Goal: Information Seeking & Learning: Learn about a topic

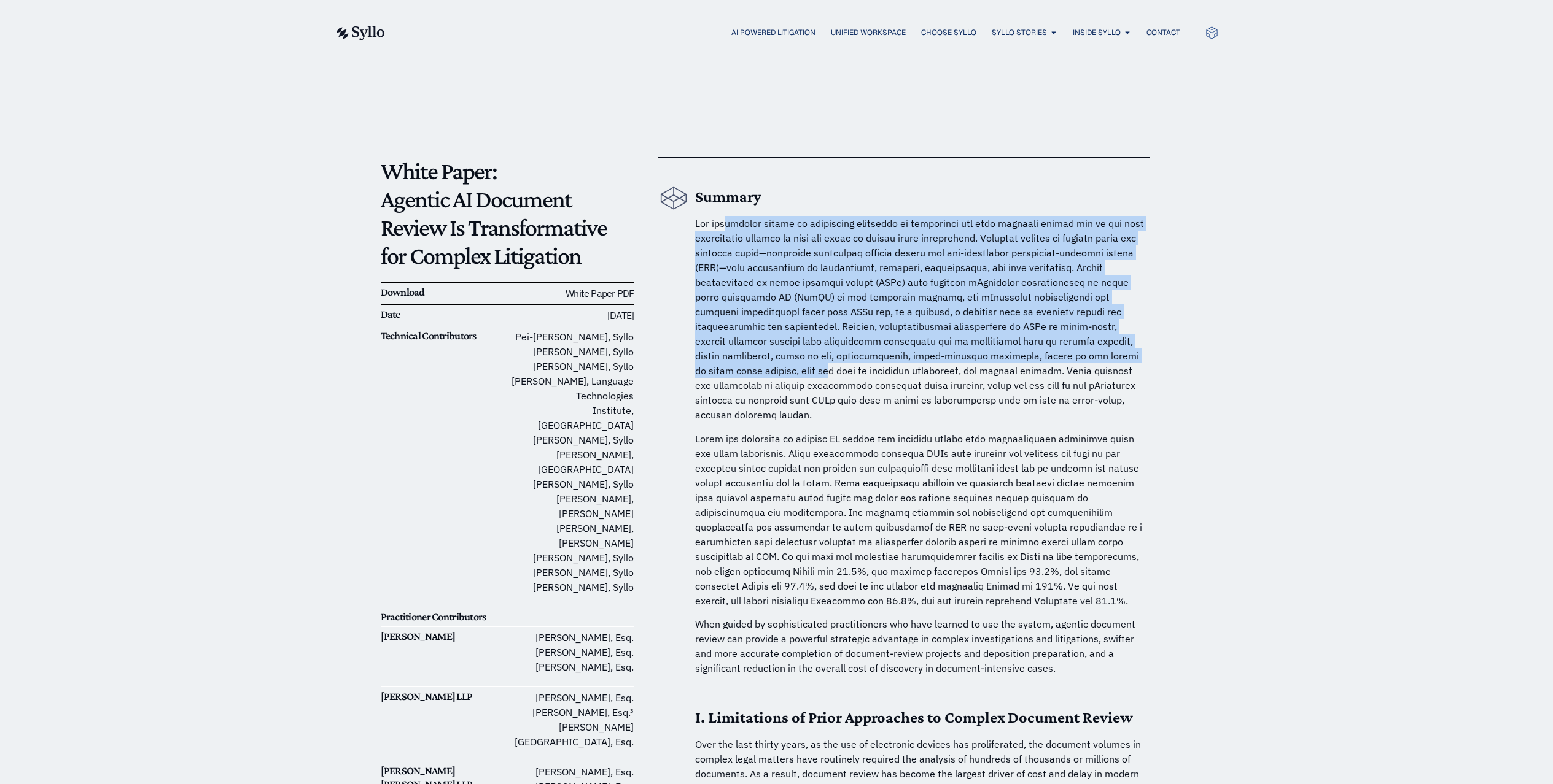
drag, startPoint x: 735, startPoint y: 226, endPoint x: 1129, endPoint y: 351, distance: 413.4
click at [1129, 351] on span at bounding box center [920, 319] width 449 height 204
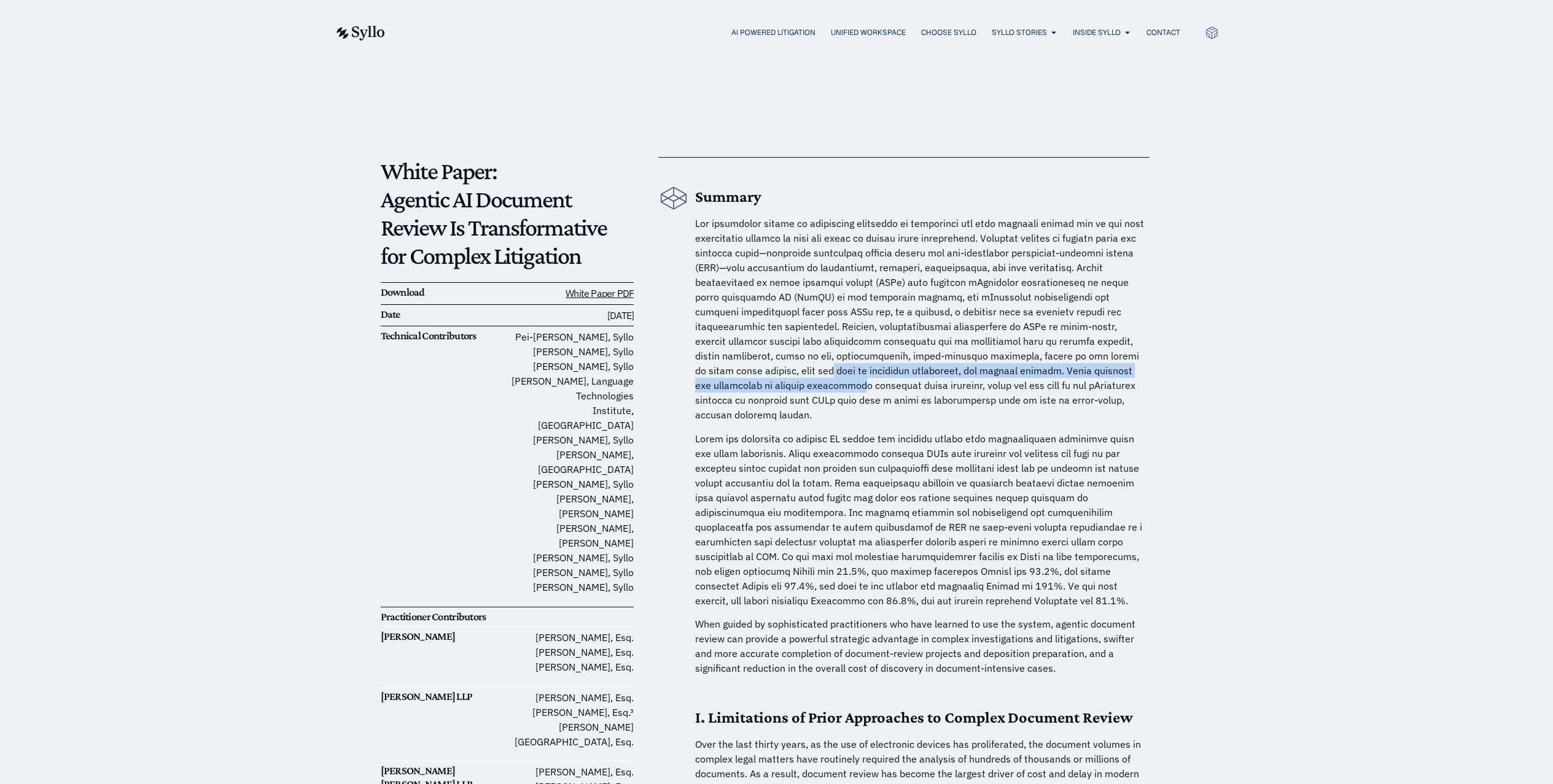
drag, startPoint x: 1141, startPoint y: 371, endPoint x: 1143, endPoint y: 378, distance: 7.3
click at [1143, 378] on p at bounding box center [922, 318] width 454 height 206
click at [914, 304] on p at bounding box center [922, 318] width 454 height 206
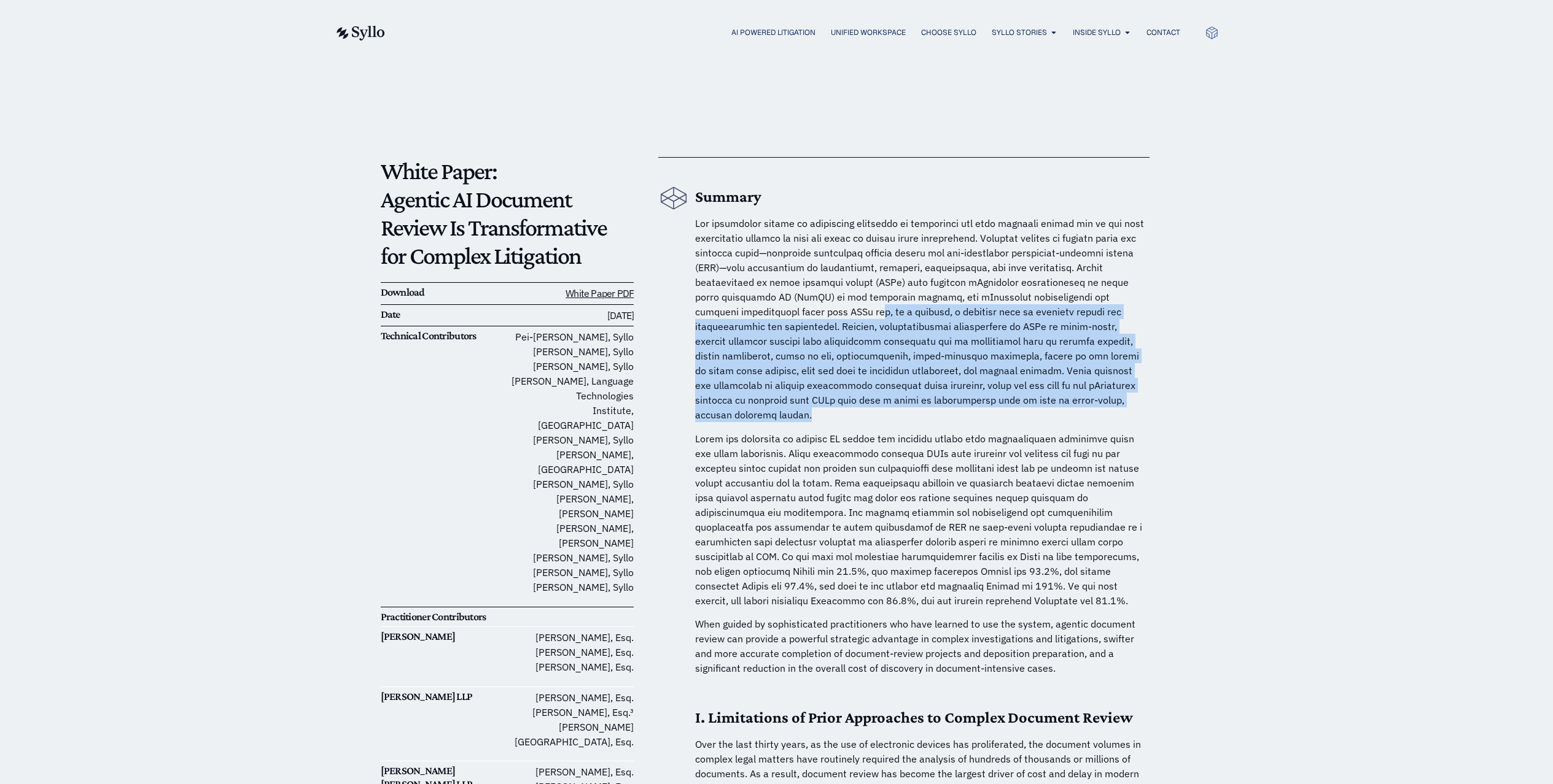
drag, startPoint x: 777, startPoint y: 318, endPoint x: 1113, endPoint y: 399, distance: 345.6
click at [1113, 399] on p at bounding box center [922, 318] width 454 height 206
click at [859, 457] on p at bounding box center [922, 519] width 454 height 177
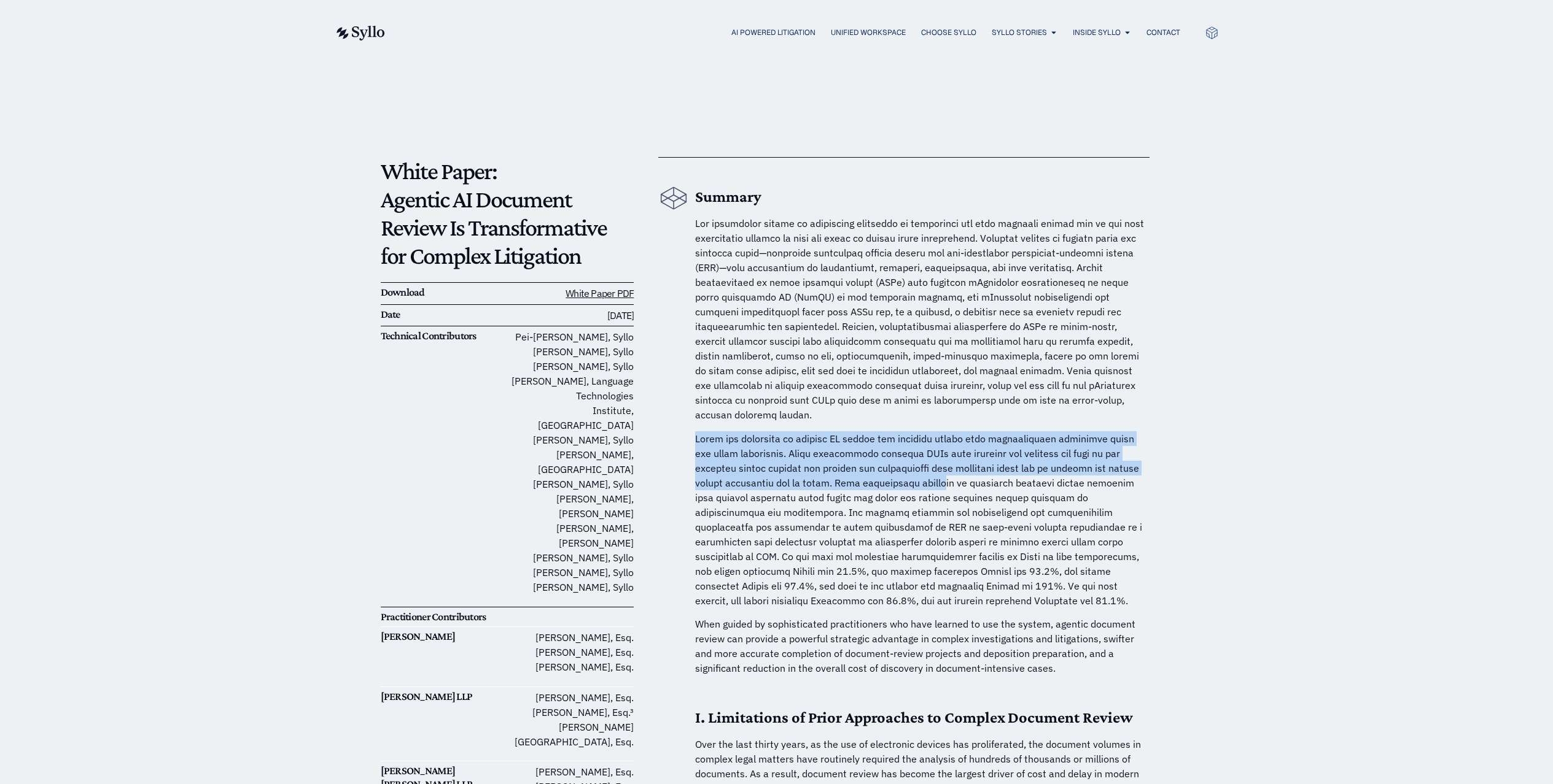
drag, startPoint x: 779, startPoint y: 422, endPoint x: 939, endPoint y: 466, distance: 165.9
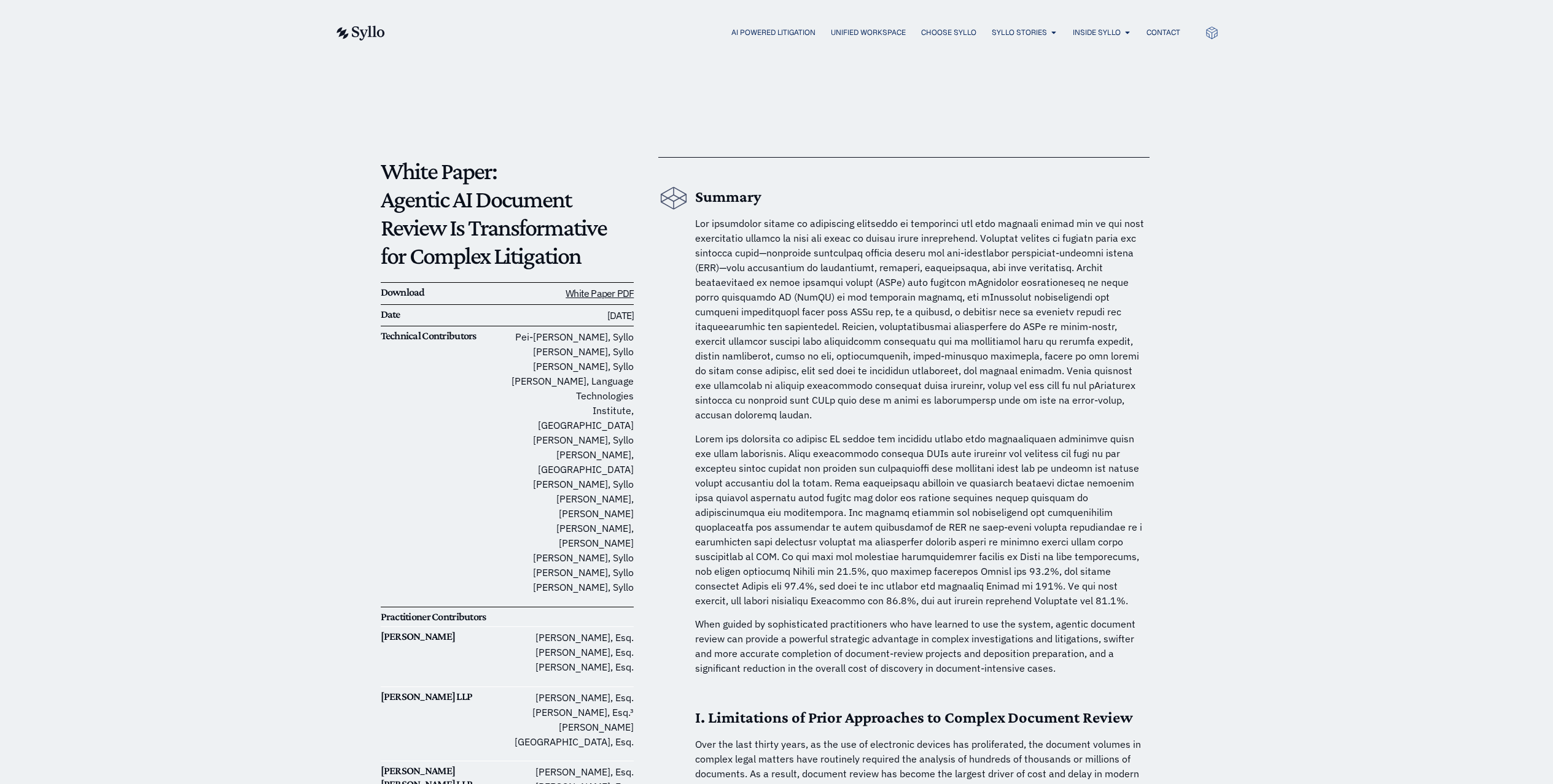
click at [845, 507] on p at bounding box center [922, 519] width 454 height 177
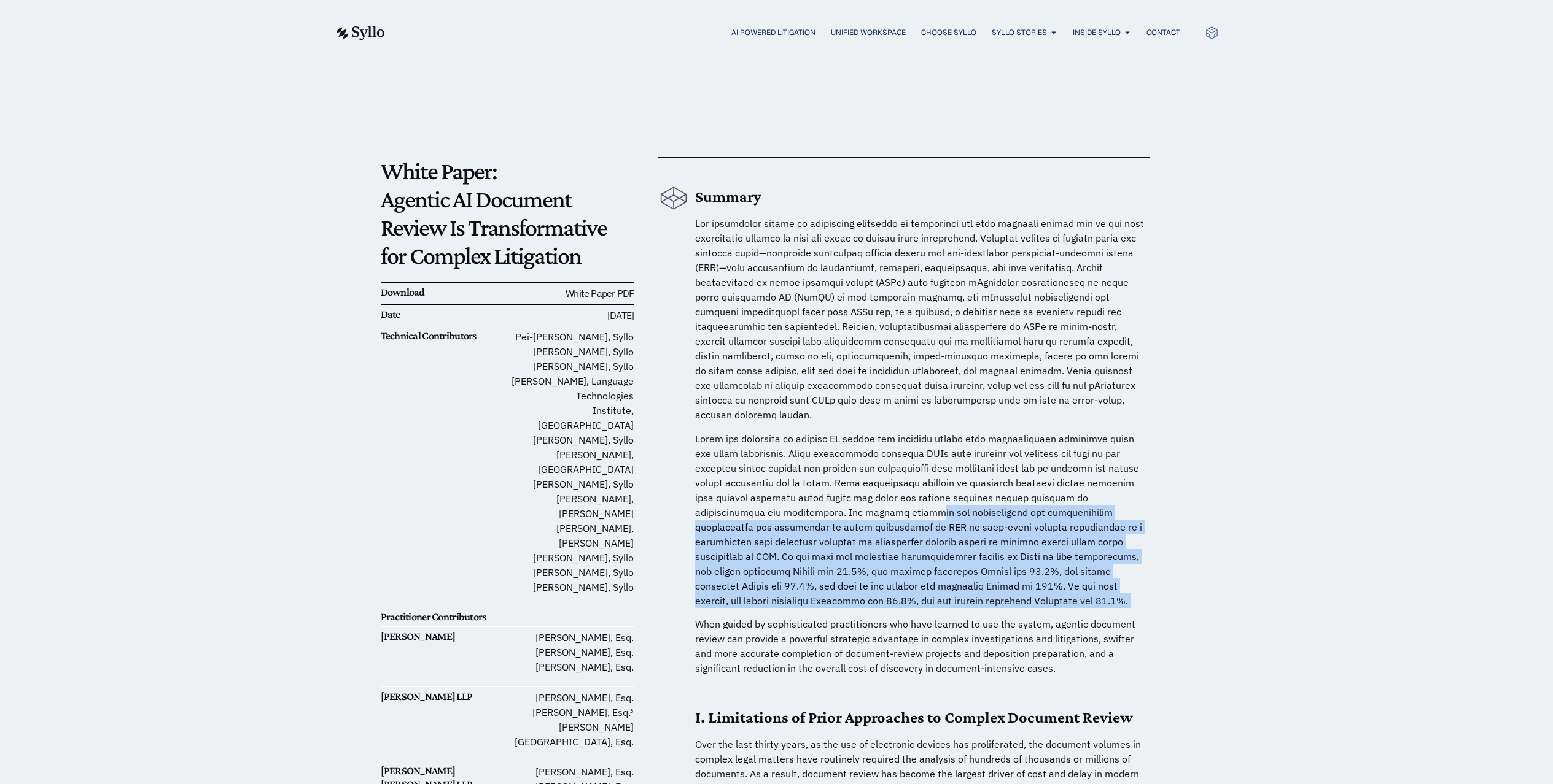
drag, startPoint x: 827, startPoint y: 503, endPoint x: 1072, endPoint y: 600, distance: 263.5
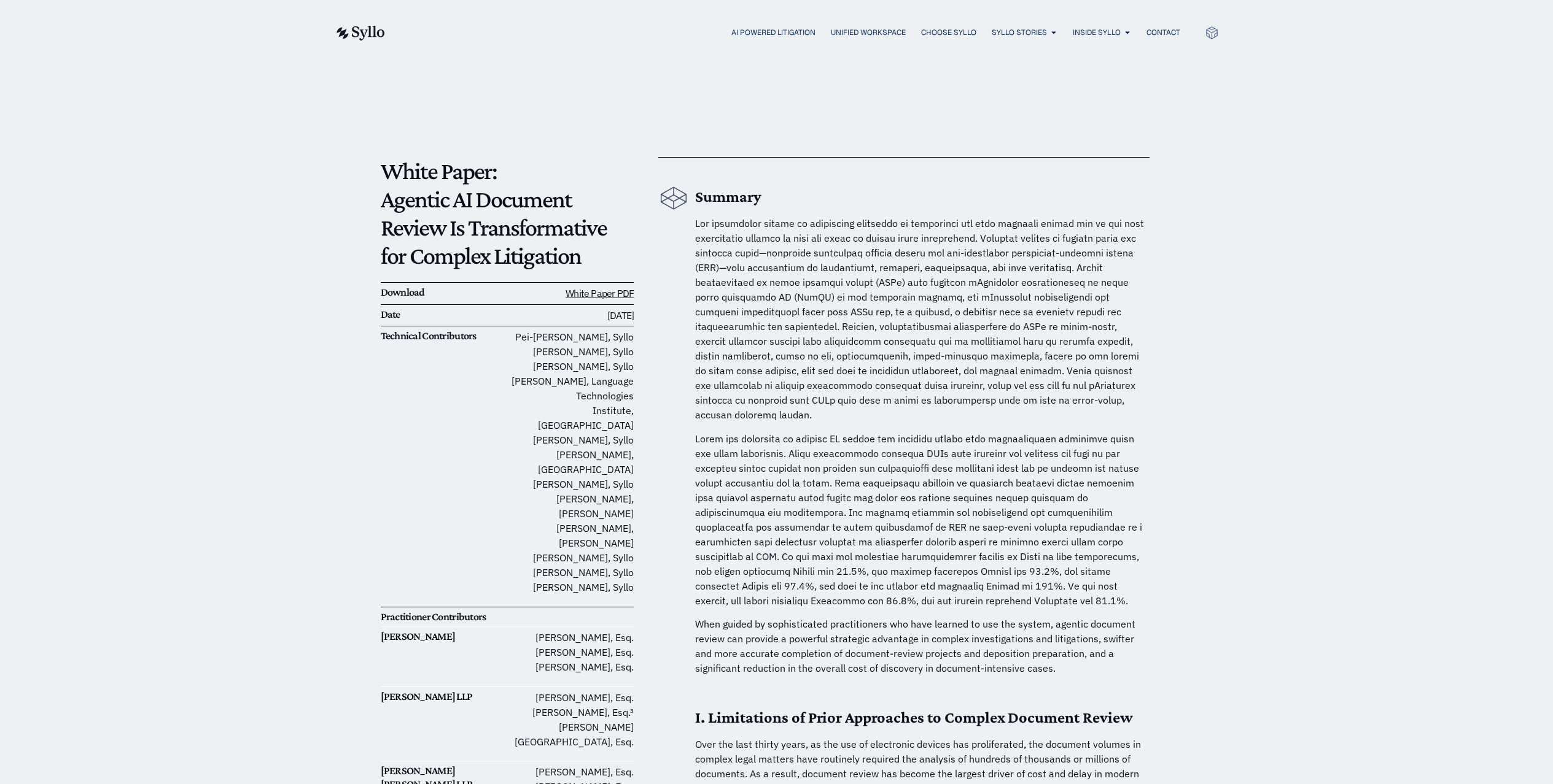
click at [872, 617] on p "When guided by sophisticated practitioners who have learned to use the system, …" at bounding box center [922, 646] width 454 height 59
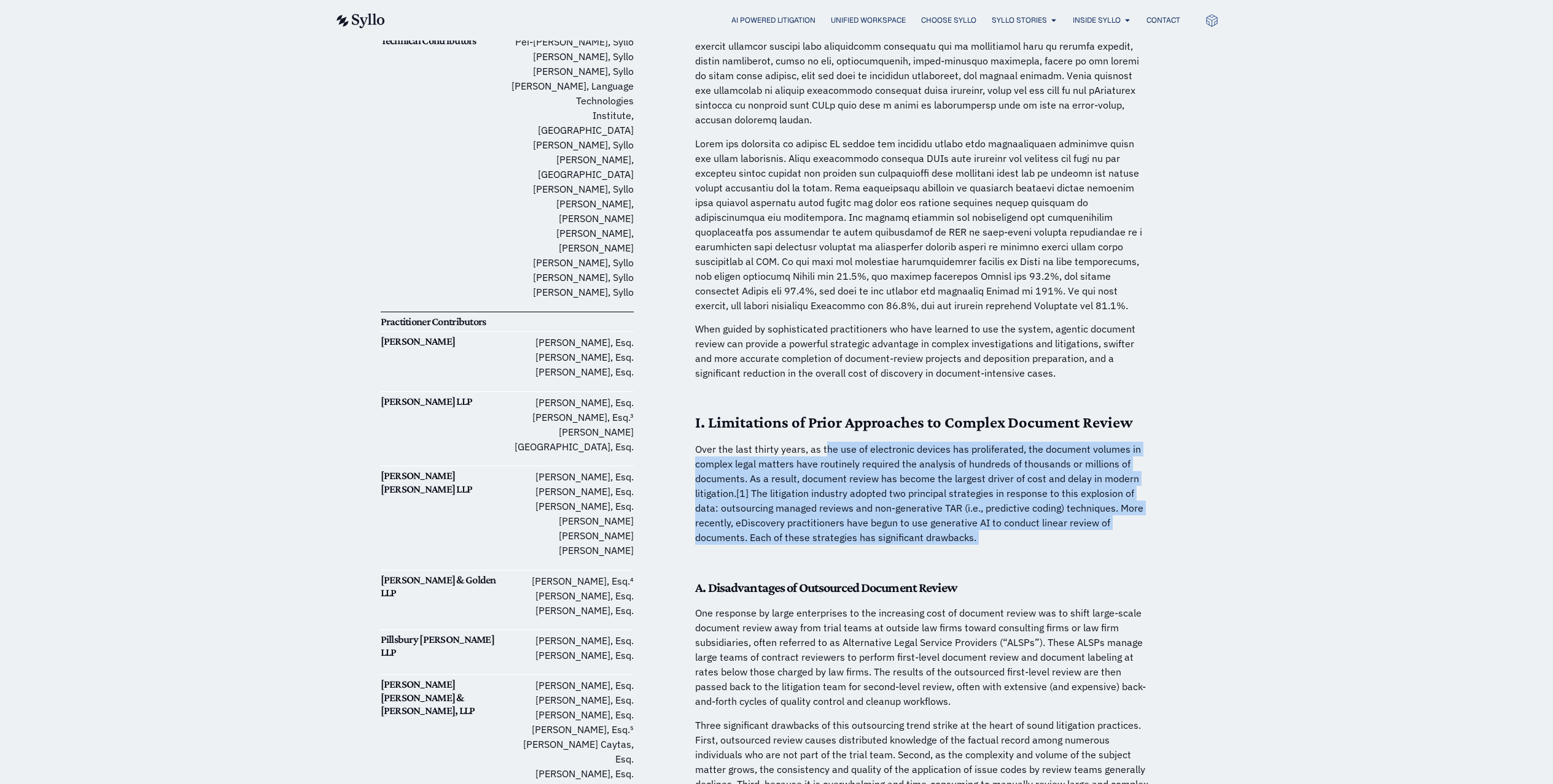
drag, startPoint x: 822, startPoint y: 438, endPoint x: 1018, endPoint y: 531, distance: 216.9
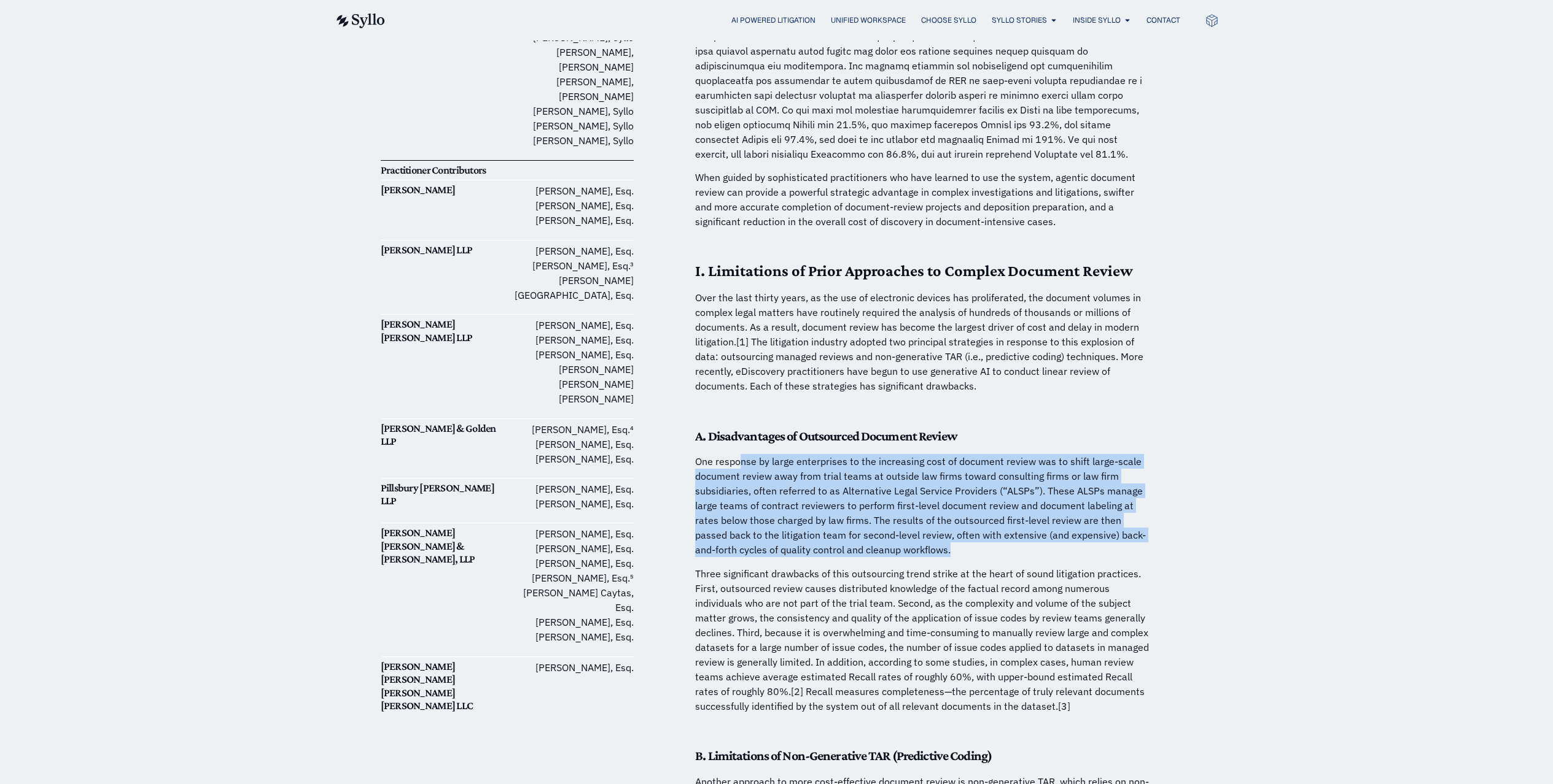
drag, startPoint x: 766, startPoint y: 453, endPoint x: 922, endPoint y: 540, distance: 178.6
click at [922, 540] on p "One response by large enterprises to the increasing cost of document review was…" at bounding box center [922, 506] width 454 height 103
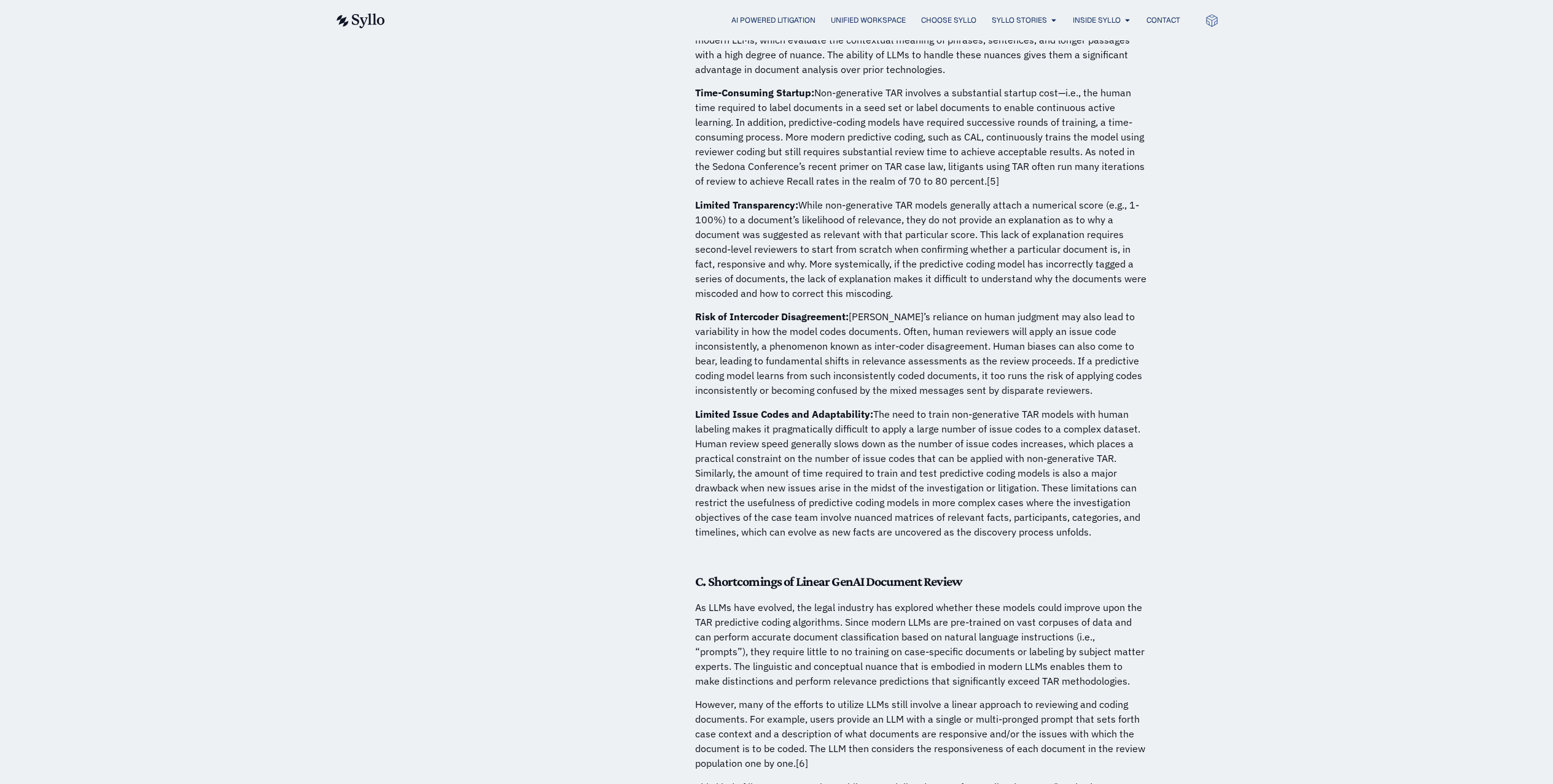
scroll to position [1690, 0]
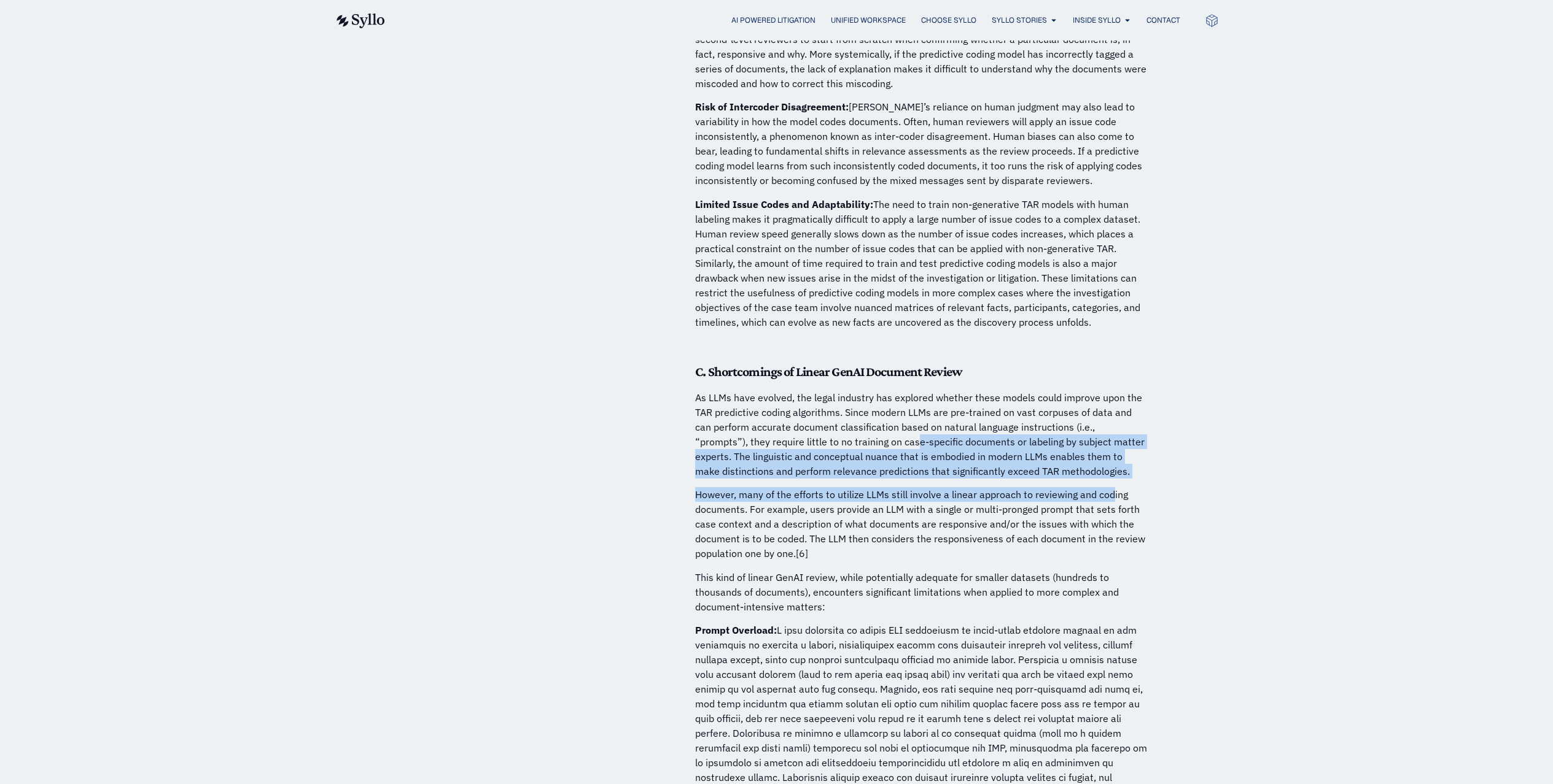
drag, startPoint x: 842, startPoint y: 428, endPoint x: 1109, endPoint y: 480, distance: 272.0
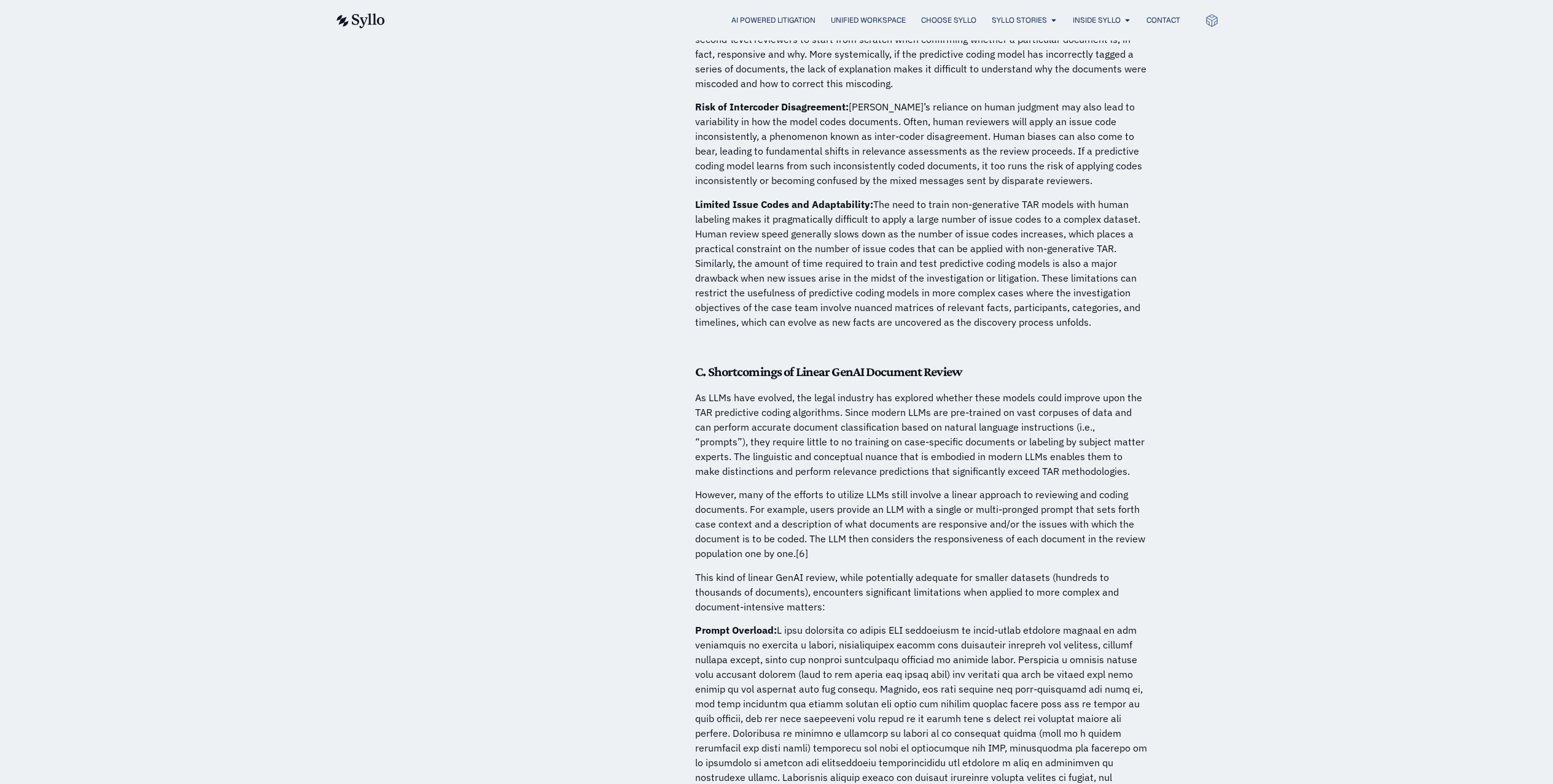
click at [1007, 492] on p "However, many of the efforts to utilize LLMs still involve a linear approach to…" at bounding box center [922, 523] width 454 height 73
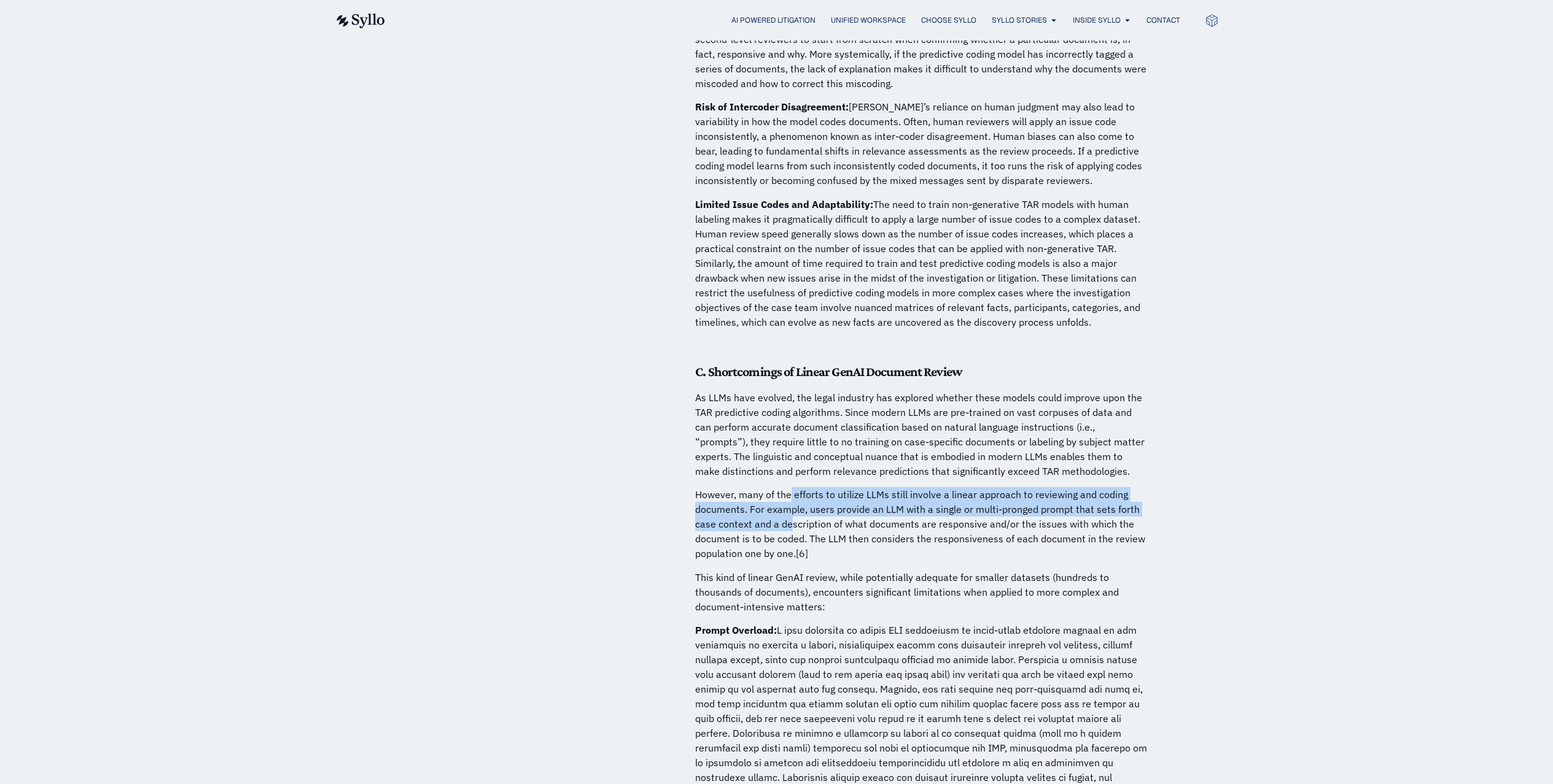
drag, startPoint x: 788, startPoint y: 483, endPoint x: 820, endPoint y: 556, distance: 79.7
click at [791, 507] on p "However, many of the efforts to utilize LLMs still involve a linear approach to…" at bounding box center [922, 523] width 454 height 73
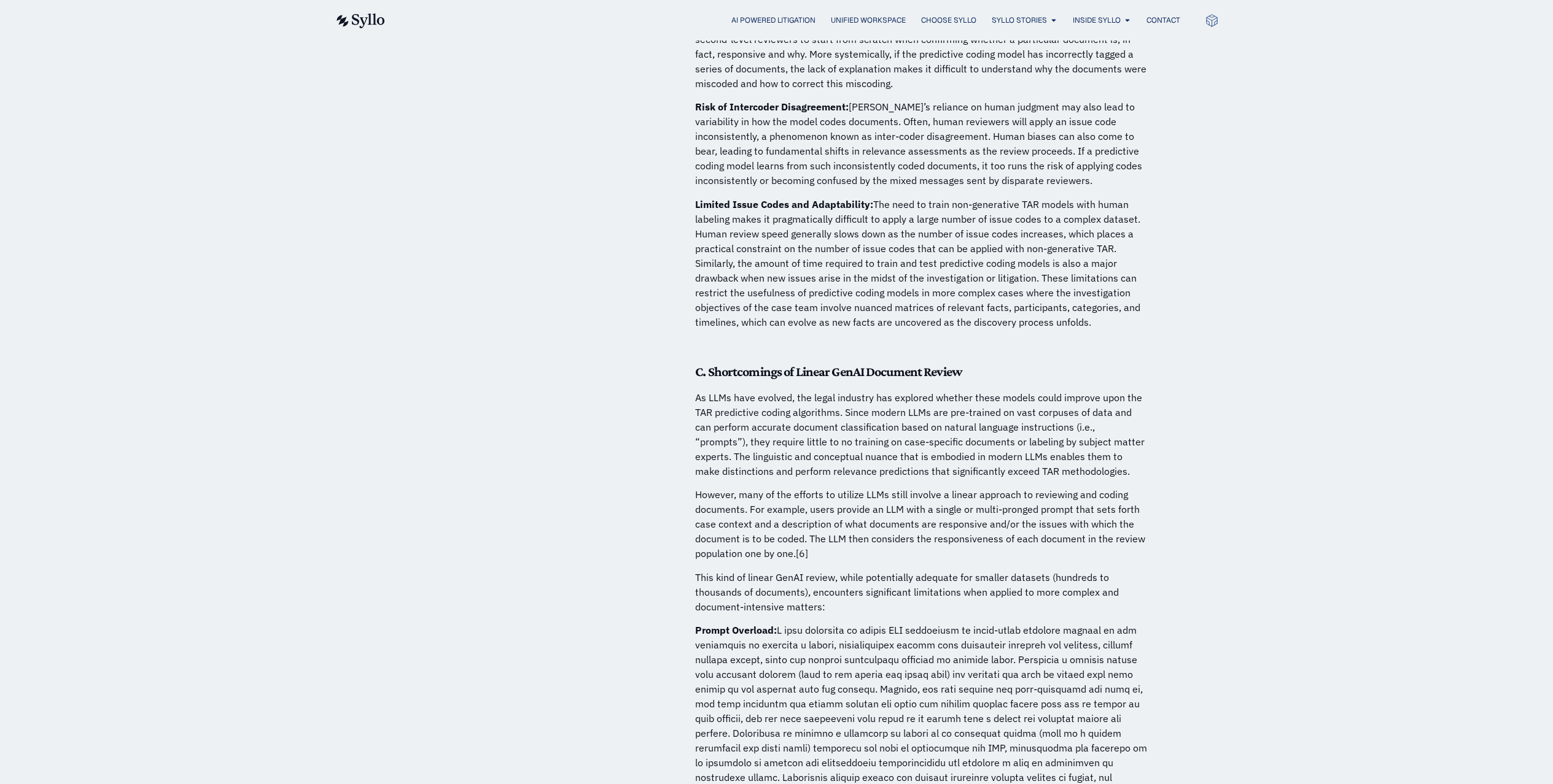
click at [820, 570] on p "This kind of linear GenAI review, while potentially adequate for smaller datase…" at bounding box center [922, 592] width 454 height 44
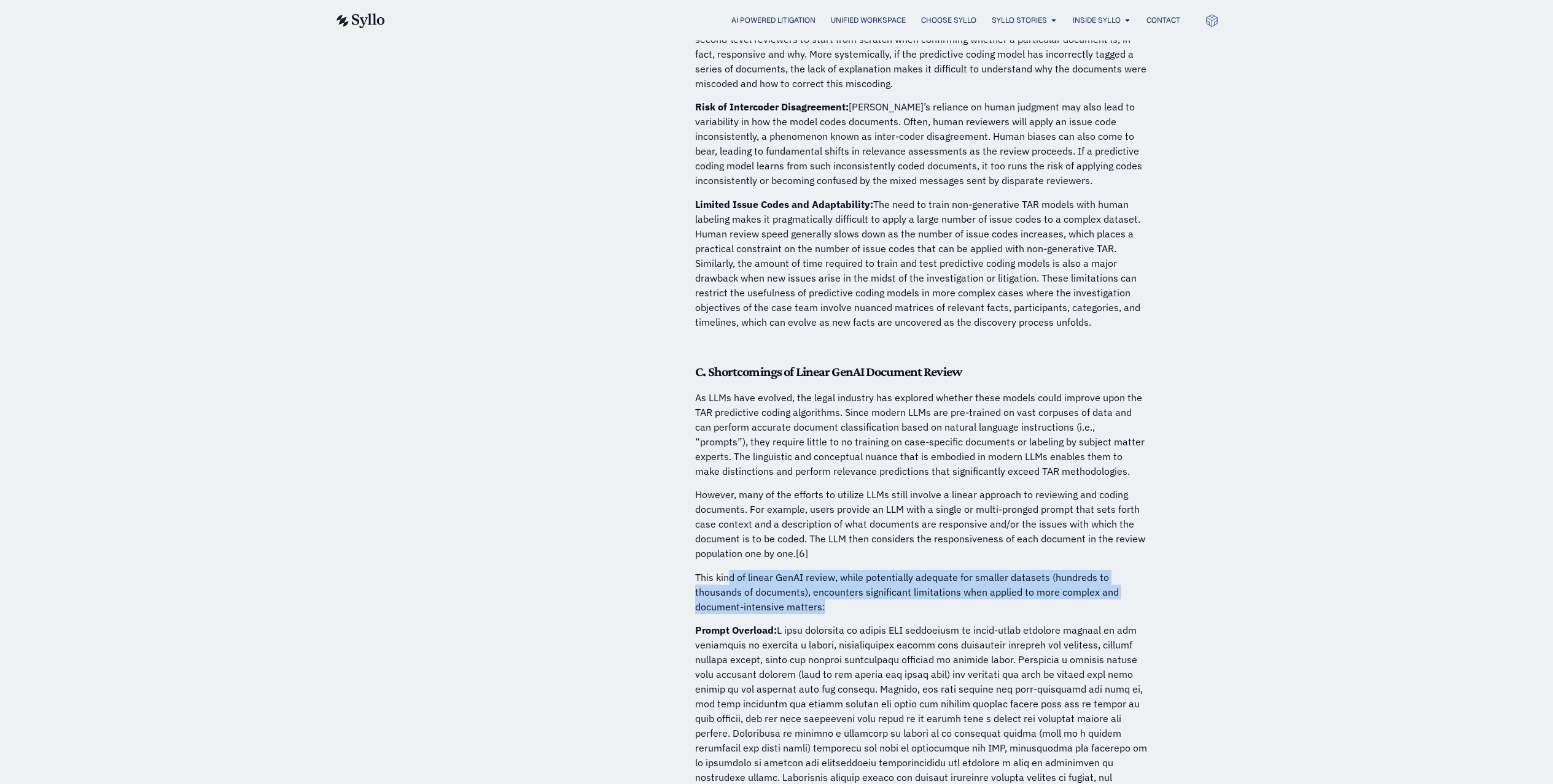
drag, startPoint x: 730, startPoint y: 564, endPoint x: 874, endPoint y: 594, distance: 147.1
click at [874, 594] on p "This kind of linear GenAI review, while potentially adequate for smaller datase…" at bounding box center [922, 592] width 454 height 44
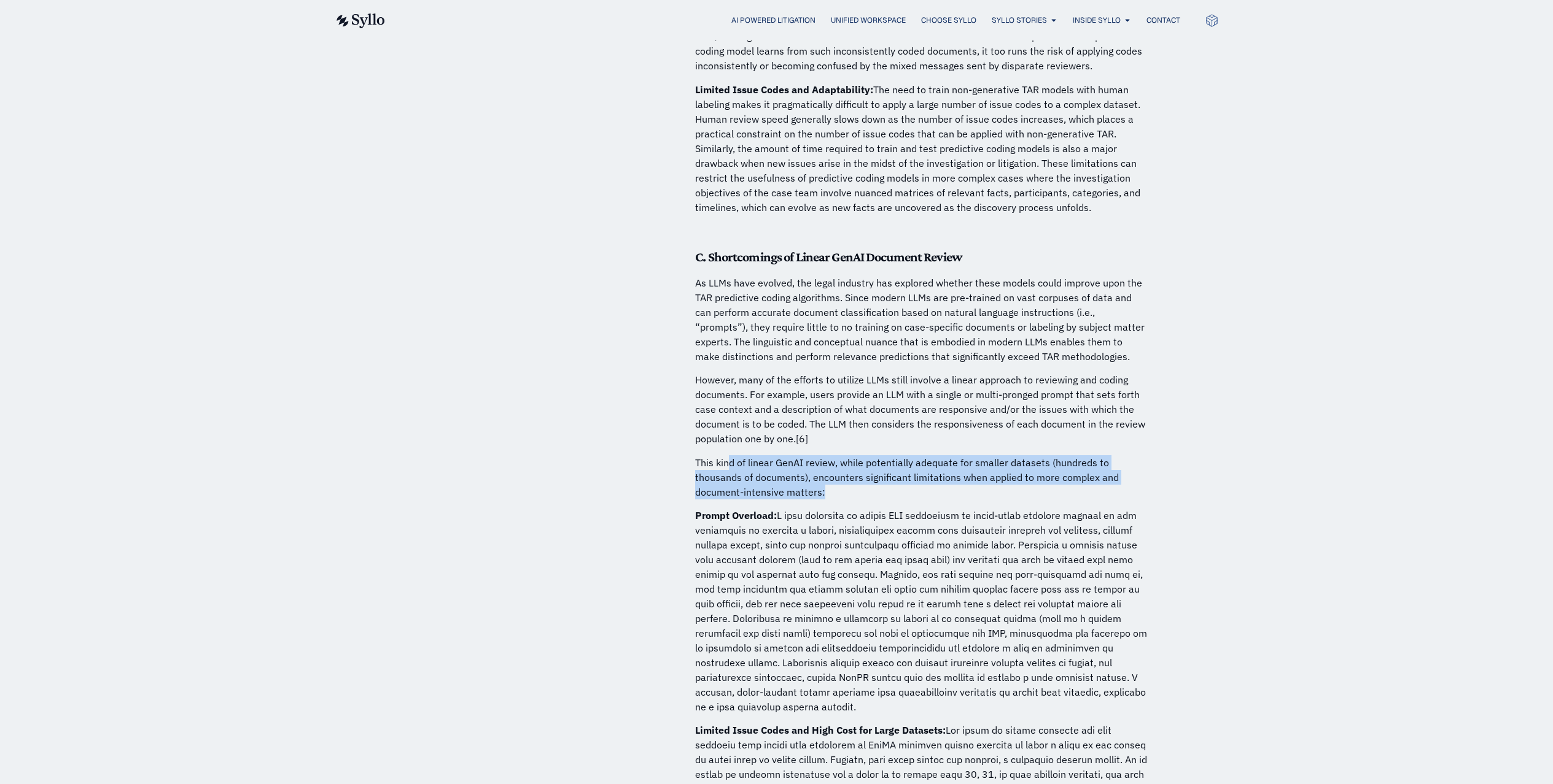
scroll to position [1957, 0]
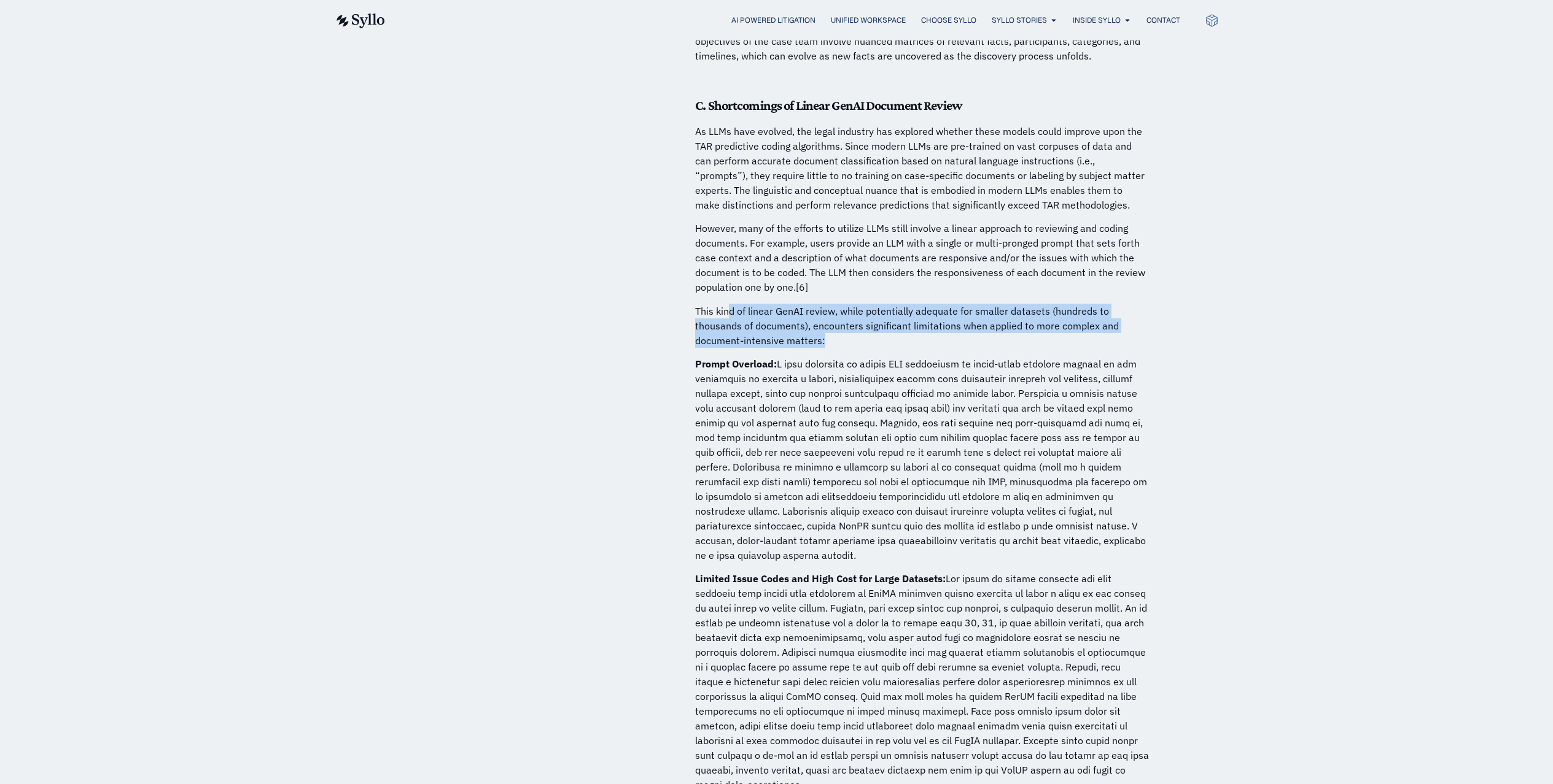
drag, startPoint x: 745, startPoint y: 379, endPoint x: 946, endPoint y: 534, distance: 253.8
click at [944, 538] on p "Prompt Overload:" at bounding box center [922, 459] width 454 height 206
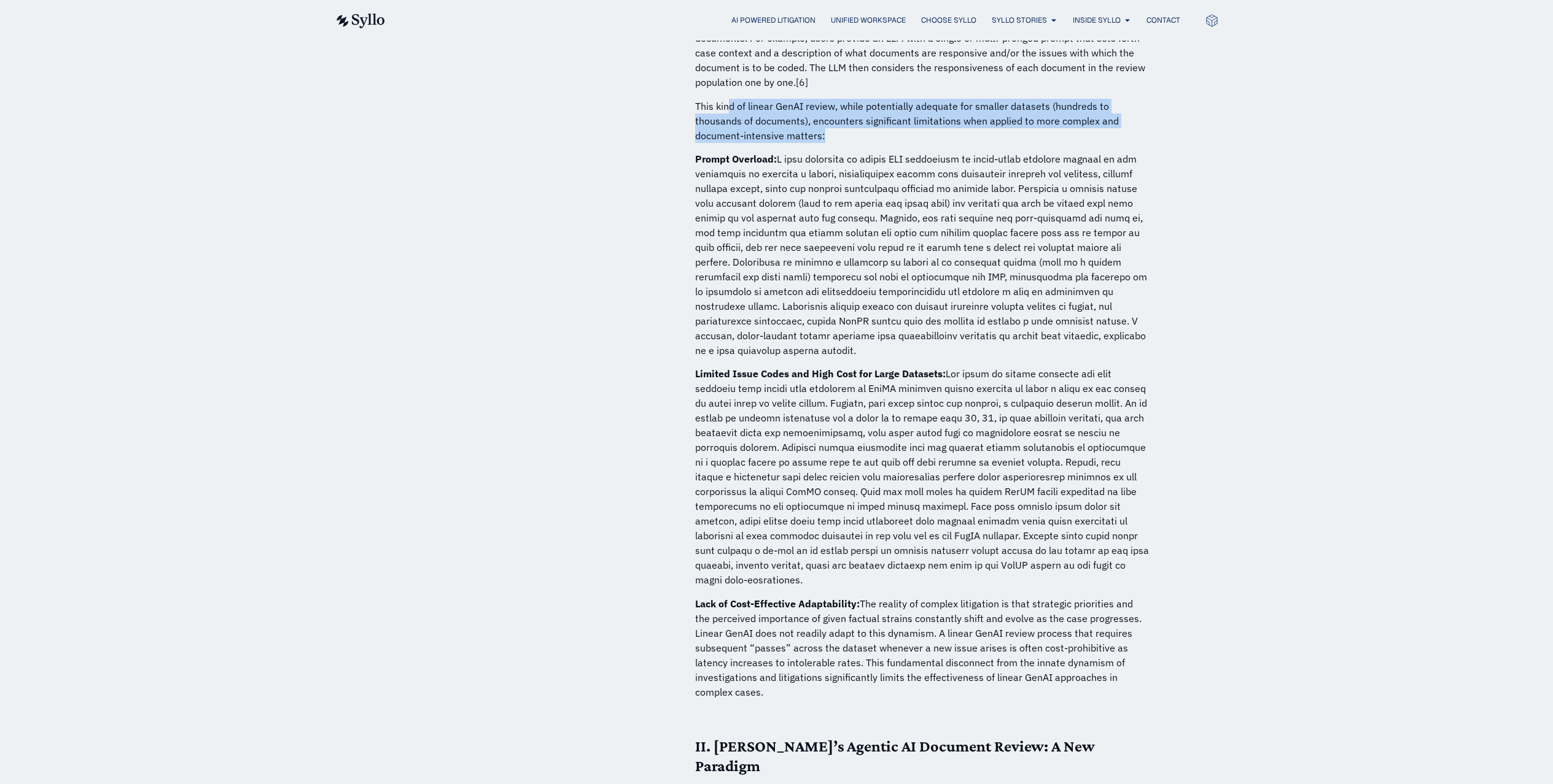
click at [1082, 321] on p "Prompt Overload:" at bounding box center [922, 254] width 454 height 206
drag, startPoint x: 727, startPoint y: 407, endPoint x: 1171, endPoint y: 572, distance: 473.7
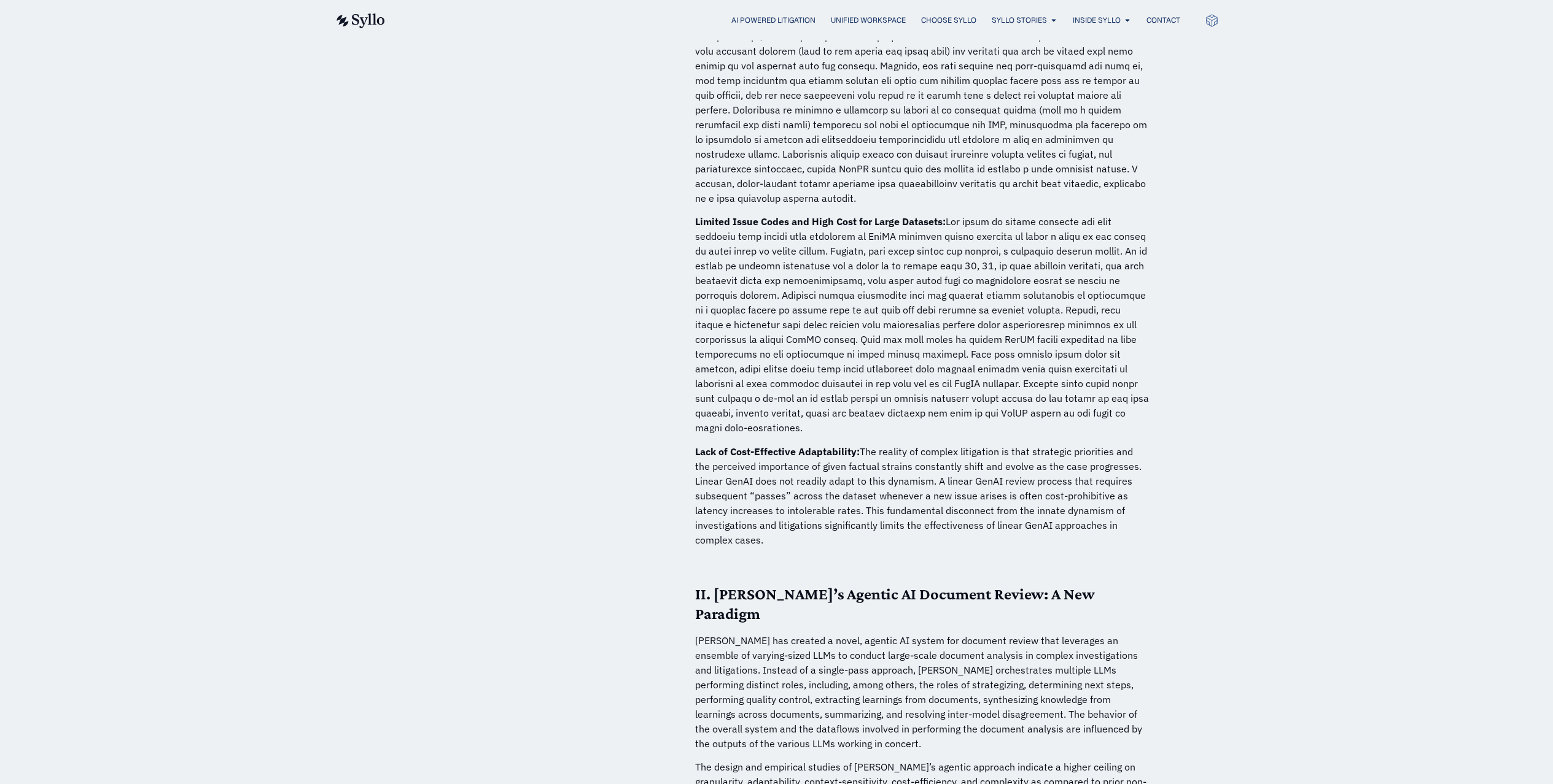
drag, startPoint x: 841, startPoint y: 434, endPoint x: 889, endPoint y: 524, distance: 102.0
click at [889, 524] on p "Lack of Cost-Effective Adaptability: The reality of complex litigation is that …" at bounding box center [922, 496] width 454 height 103
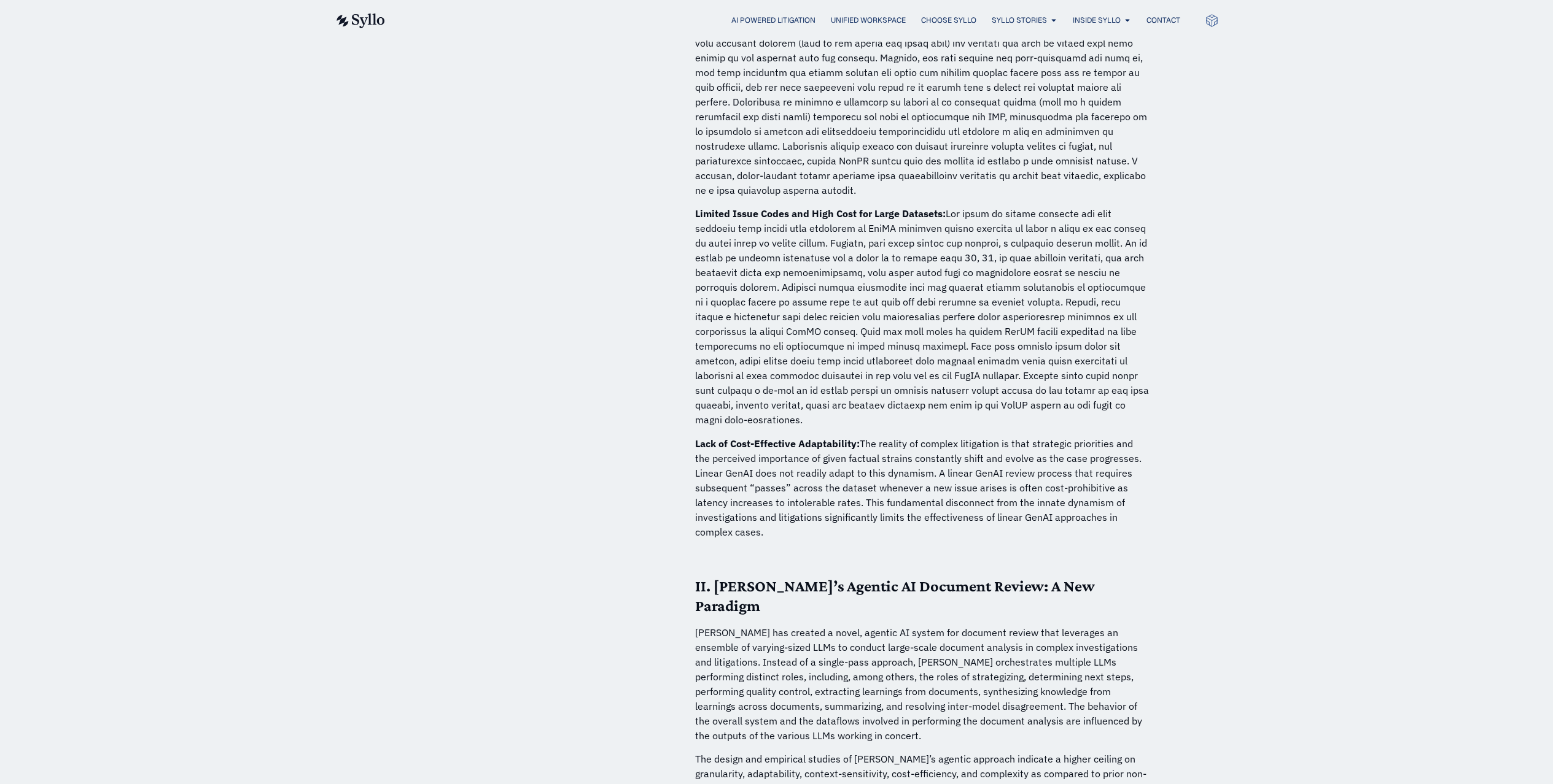
scroll to position [2677, 0]
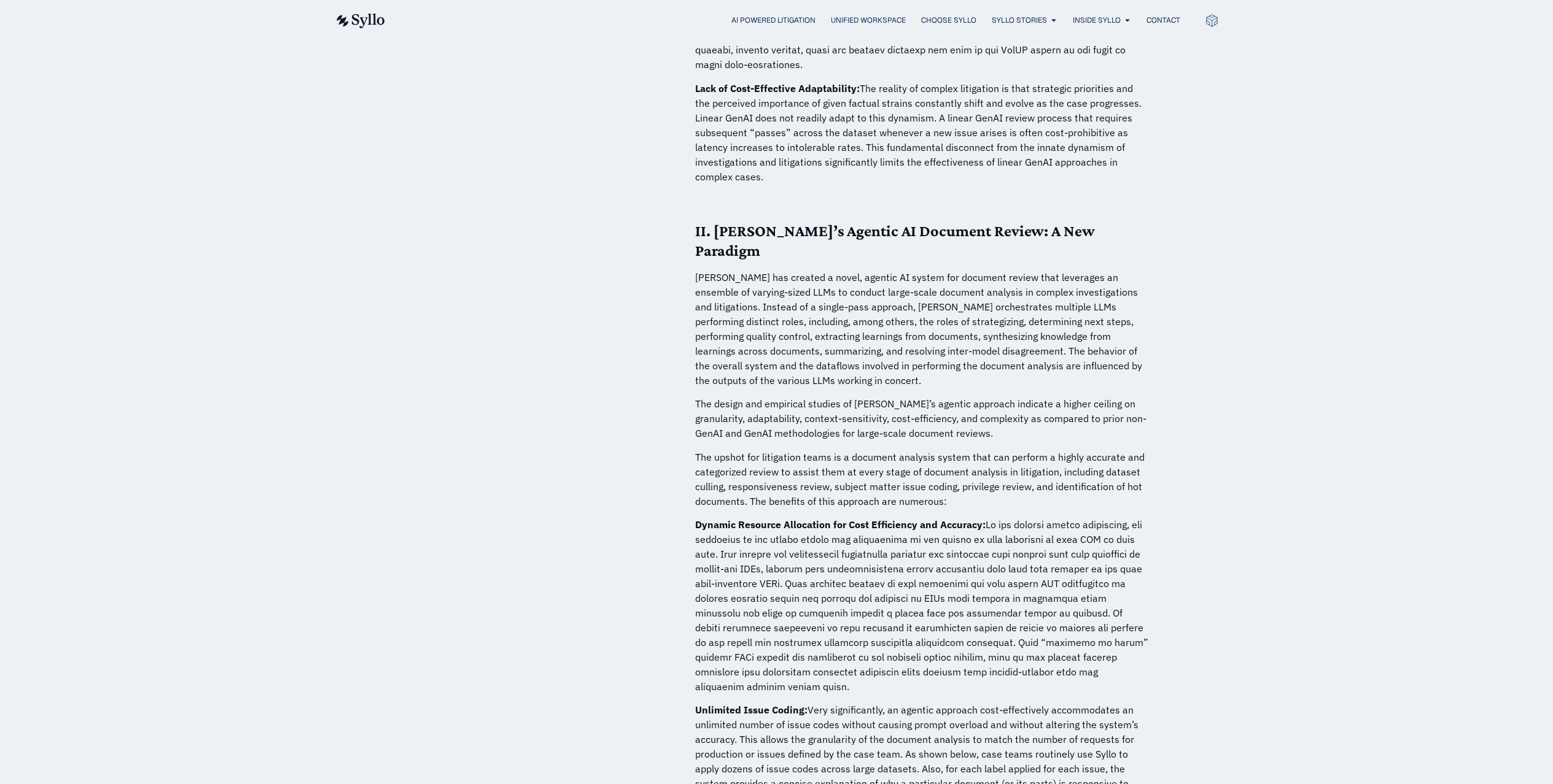
click at [817, 270] on p "[PERSON_NAME] has created a novel, agentic AI system for document review that l…" at bounding box center [922, 329] width 454 height 118
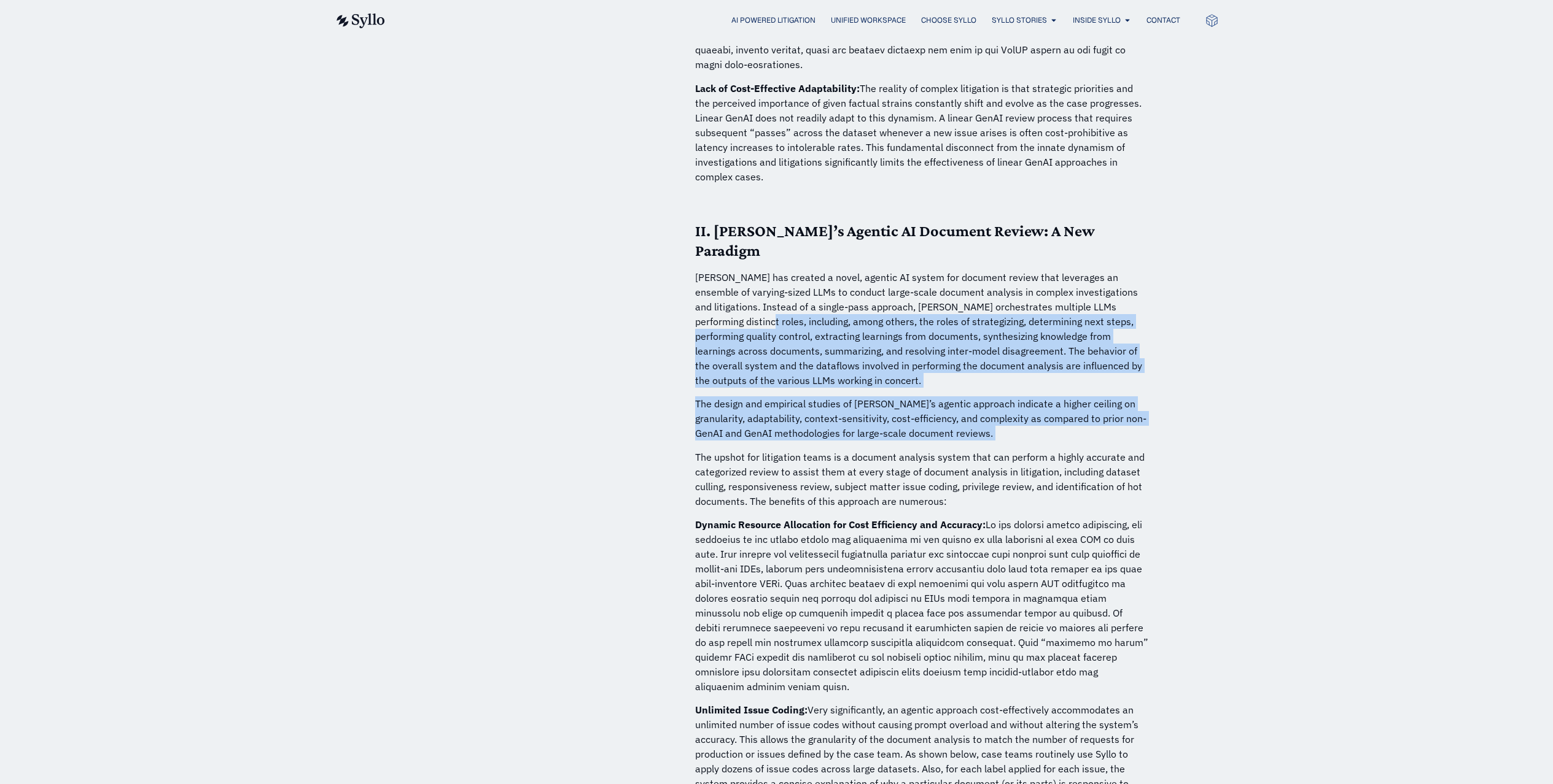
drag, startPoint x: 725, startPoint y: 288, endPoint x: 987, endPoint y: 409, distance: 288.6
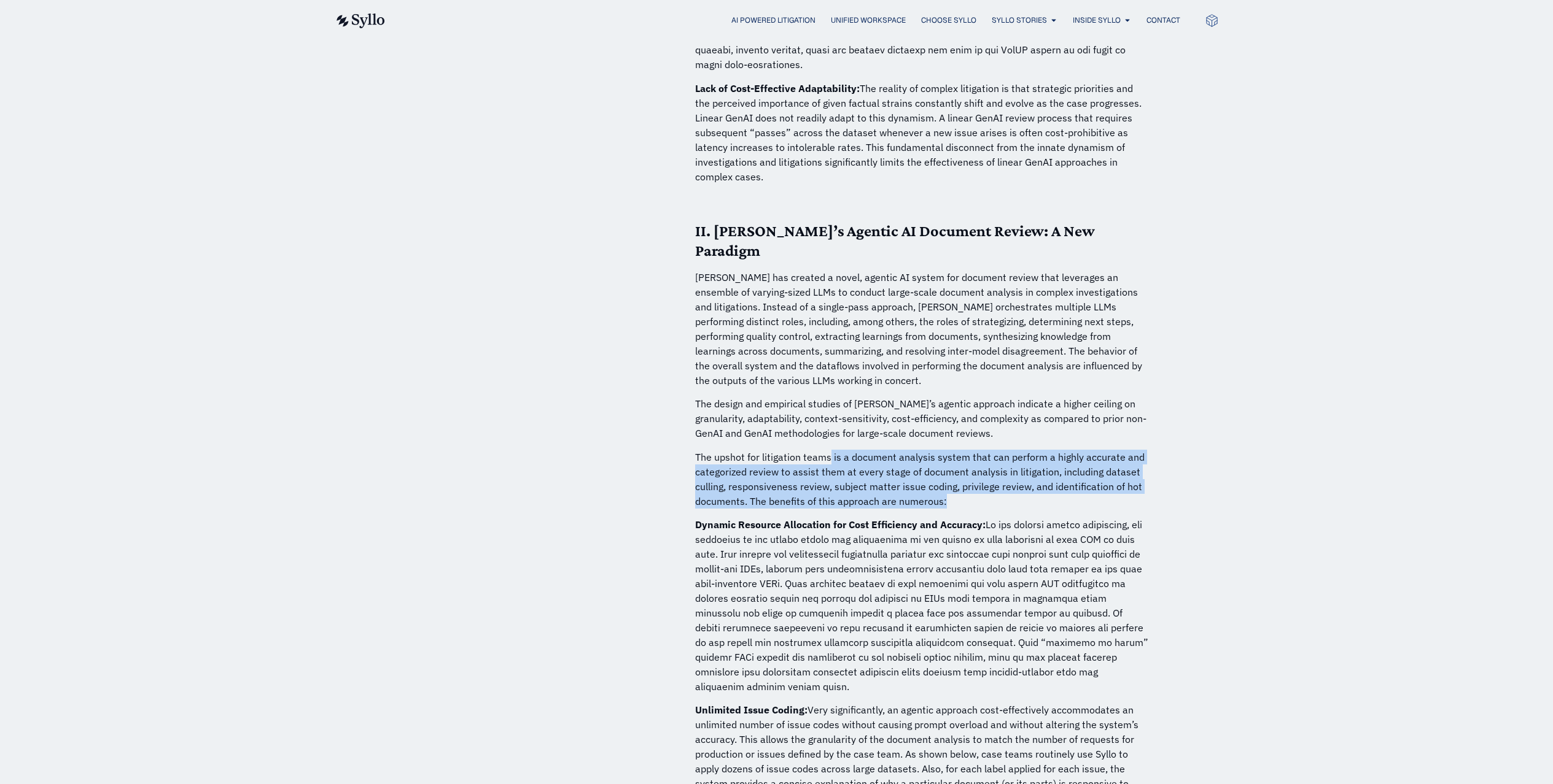
drag, startPoint x: 850, startPoint y: 426, endPoint x: 1030, endPoint y: 465, distance: 184.2
click at [1030, 465] on p "The upshot for litigation teams is a document analysis system that can perform …" at bounding box center [922, 479] width 454 height 59
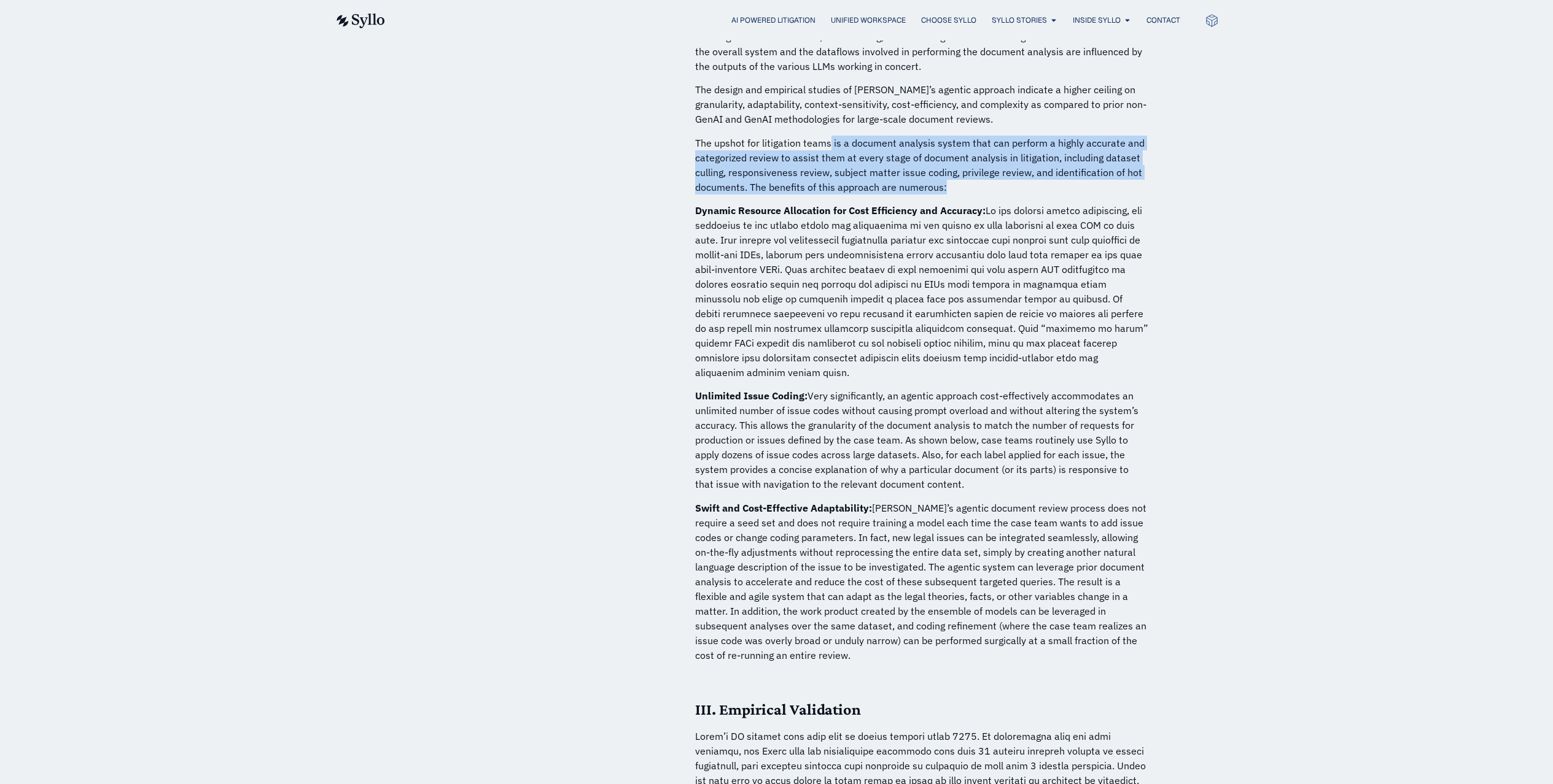
scroll to position [2933, 0]
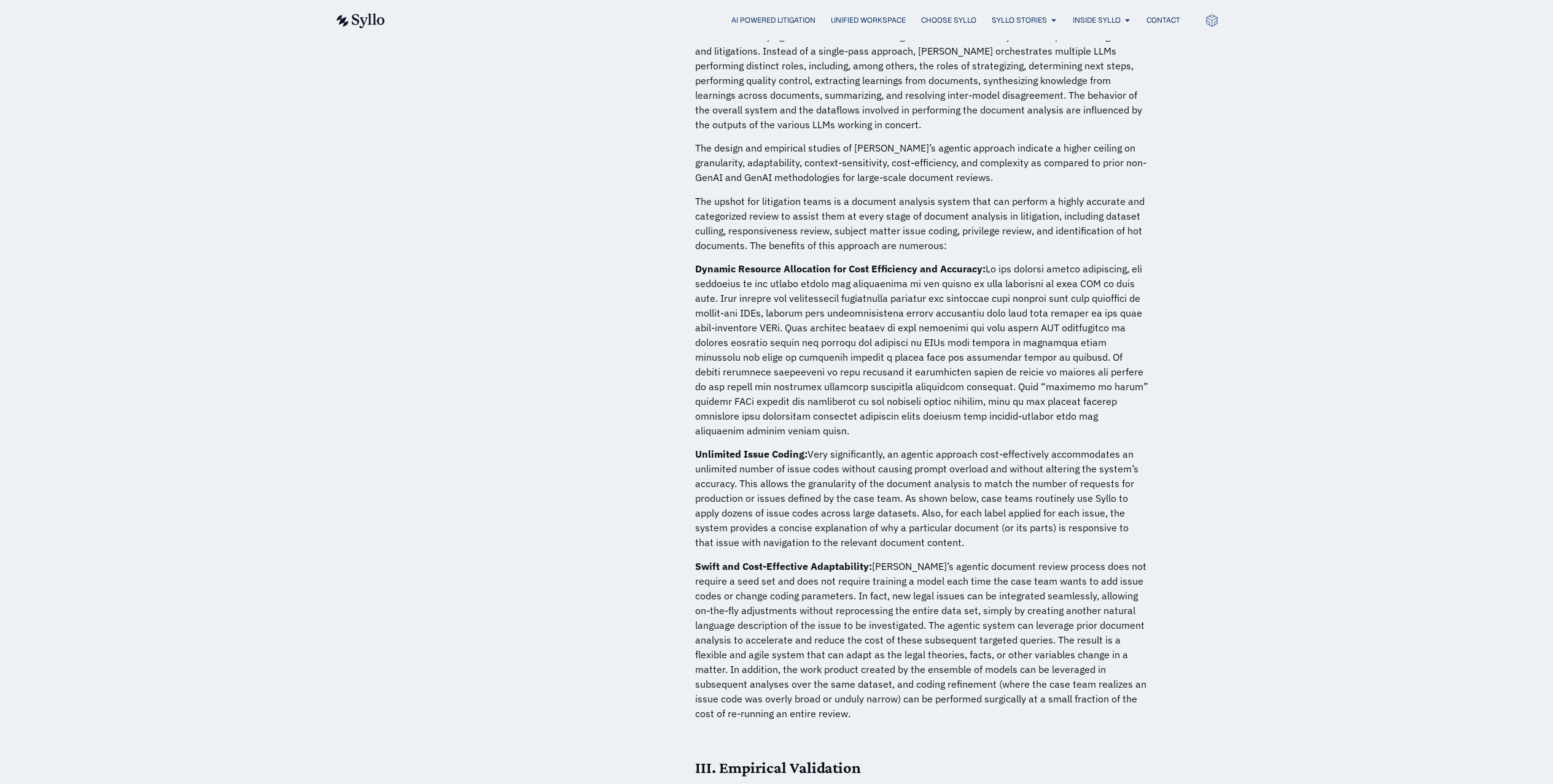
click at [736, 262] on p "Dynamic Resource Allocation for Cost Efficiency and Accuracy:" at bounding box center [922, 350] width 454 height 177
drag, startPoint x: 725, startPoint y: 246, endPoint x: 1185, endPoint y: 391, distance: 482.3
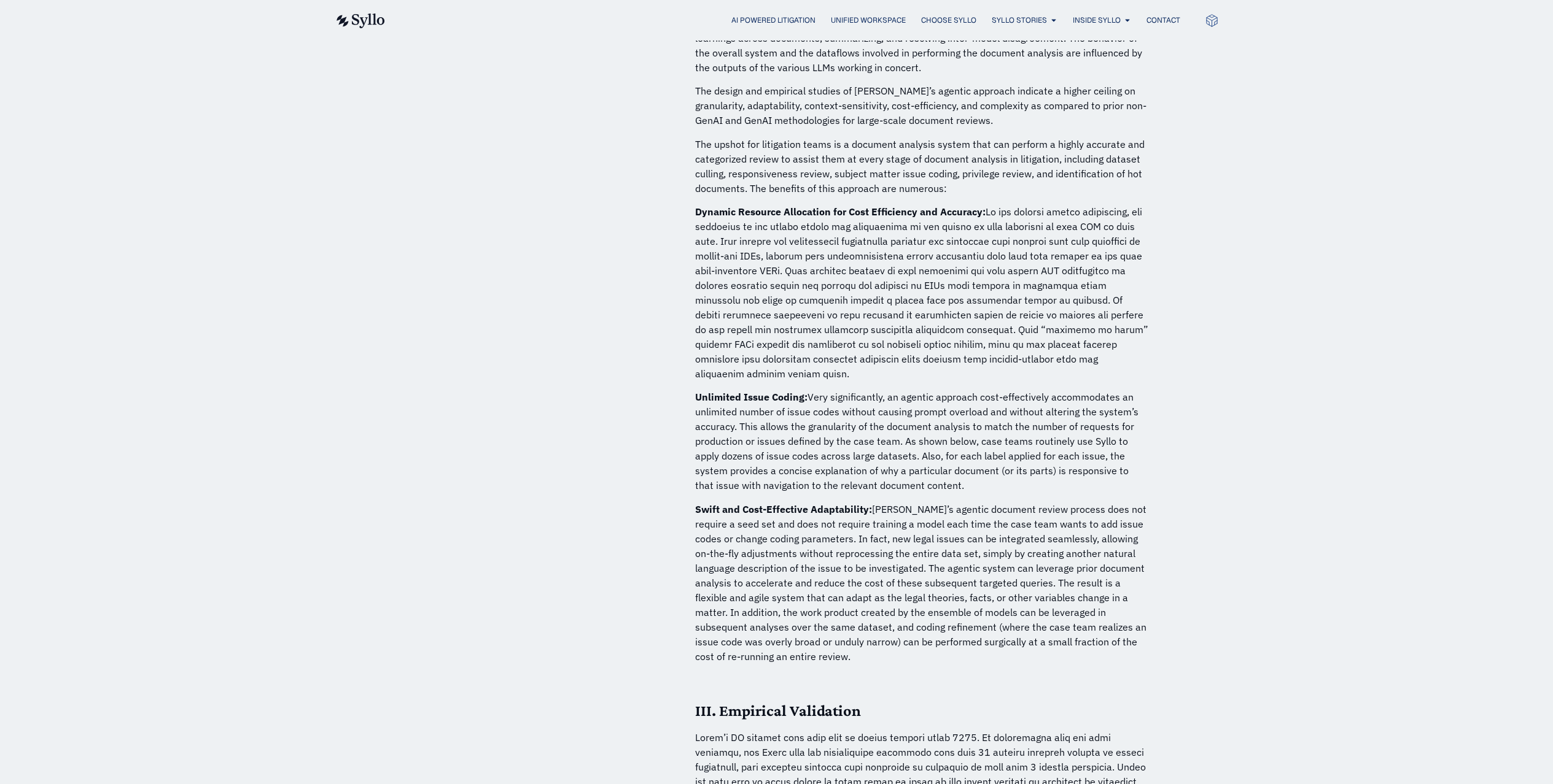
drag, startPoint x: 795, startPoint y: 364, endPoint x: 963, endPoint y: 449, distance: 188.3
click at [958, 450] on p "Unlimited Issue Coding: Very significantly, an agentic approach cost-effectivel…" at bounding box center [922, 441] width 454 height 103
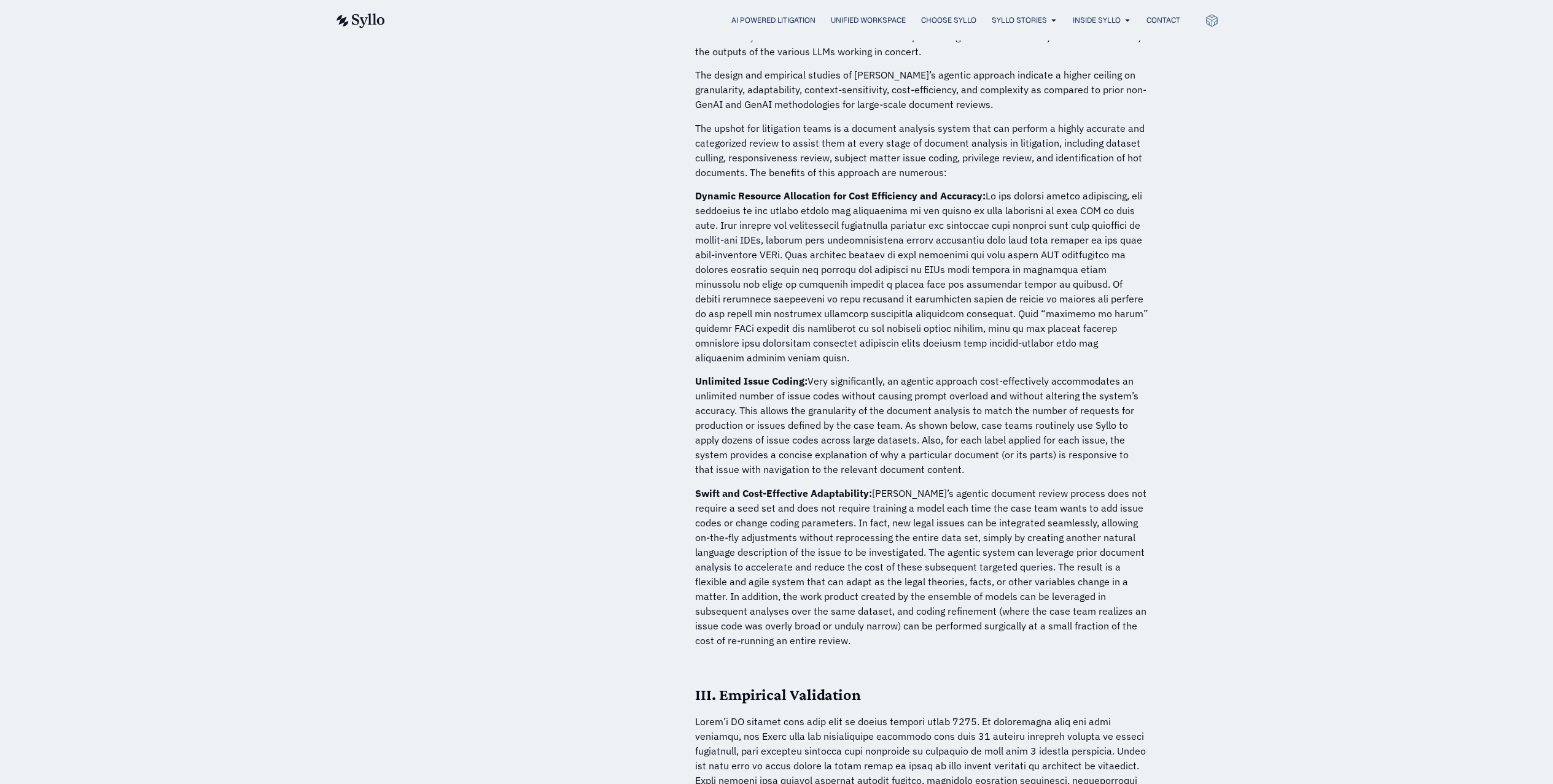
scroll to position [3039, 0]
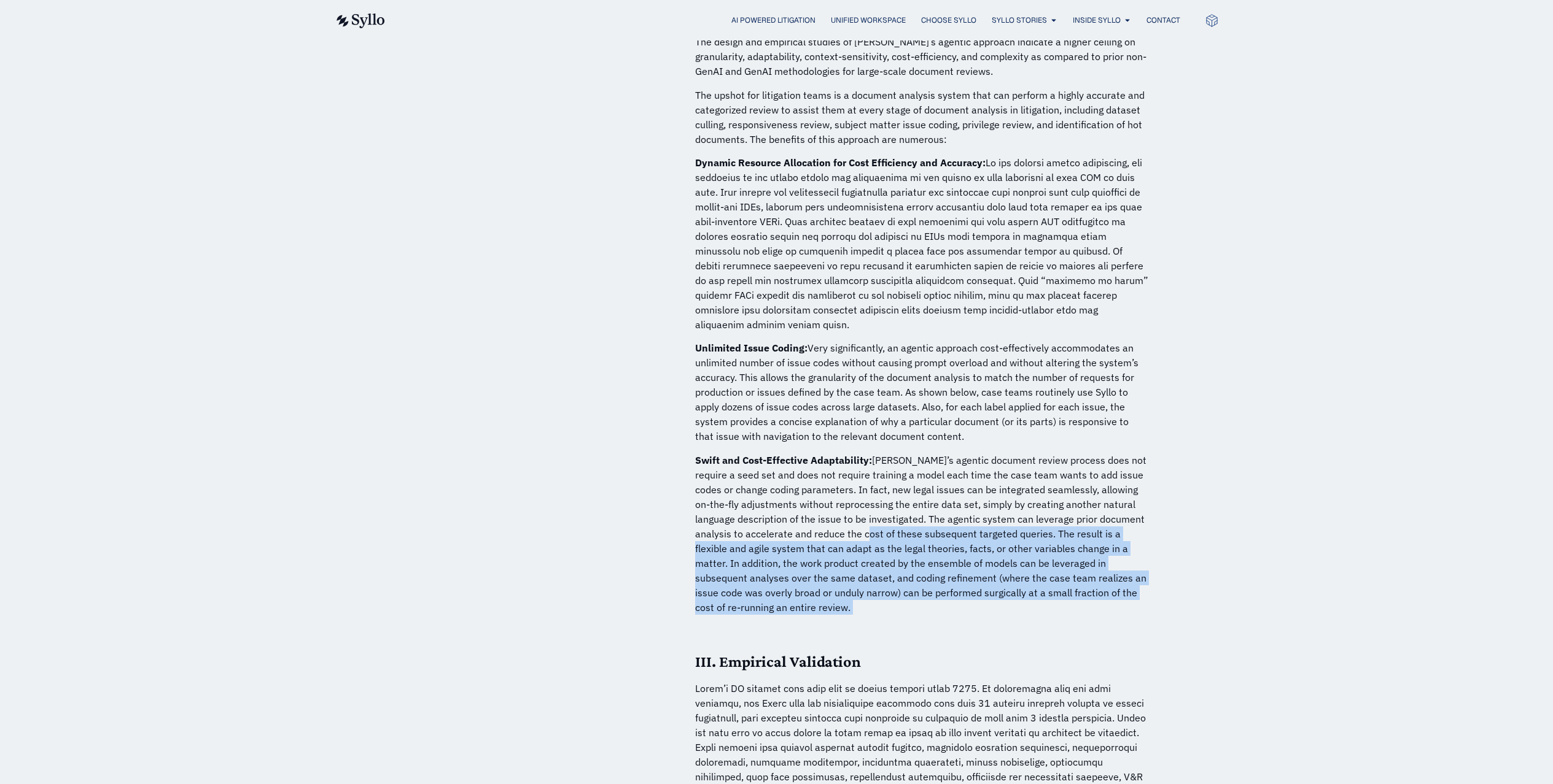
drag, startPoint x: 844, startPoint y: 501, endPoint x: 1037, endPoint y: 557, distance: 201.0
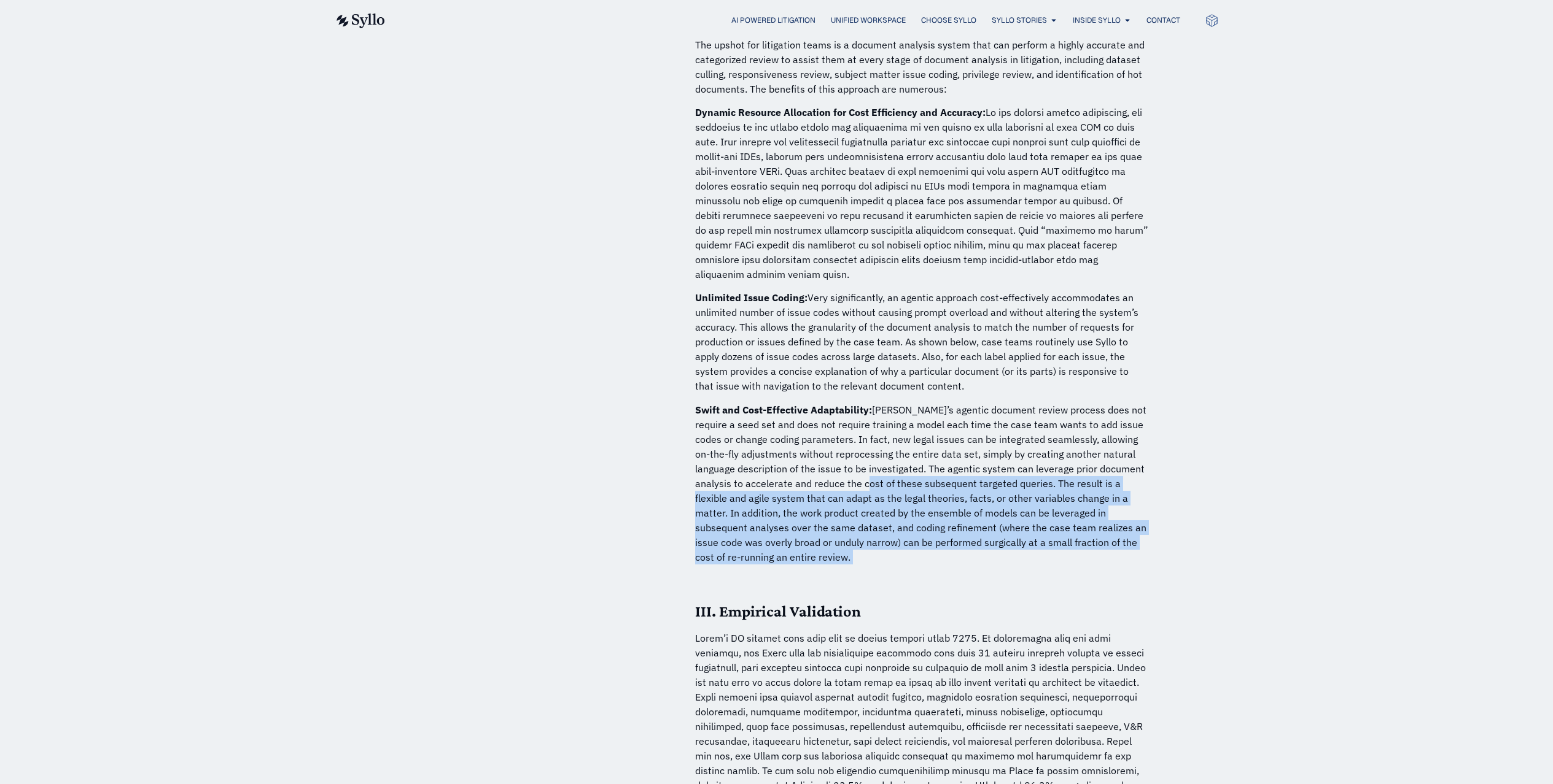
scroll to position [3342, 0]
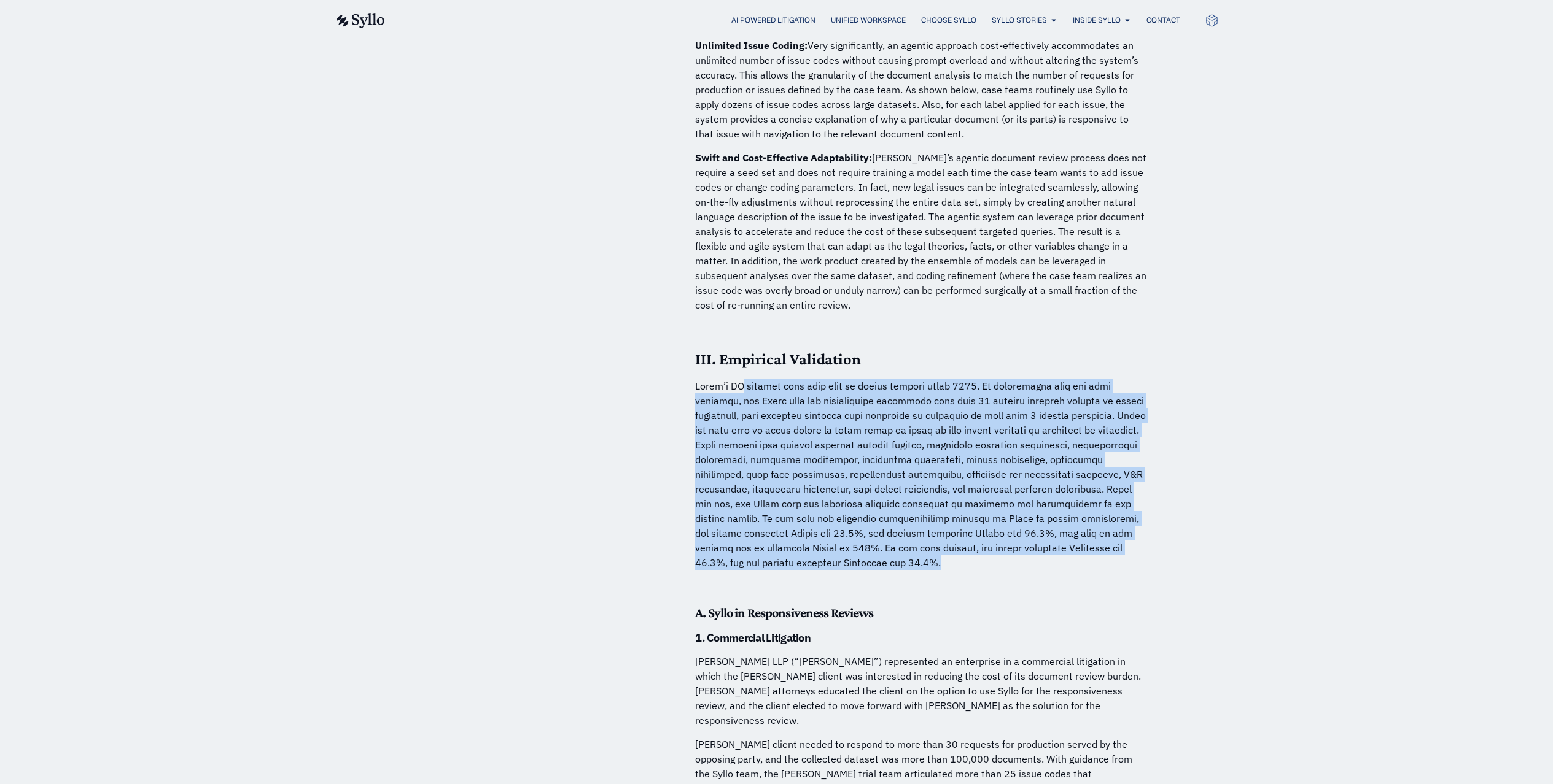
drag, startPoint x: 767, startPoint y: 358, endPoint x: 944, endPoint y: 538, distance: 252.4
click at [946, 531] on p at bounding box center [922, 475] width 454 height 191
click at [810, 396] on p at bounding box center [922, 475] width 454 height 191
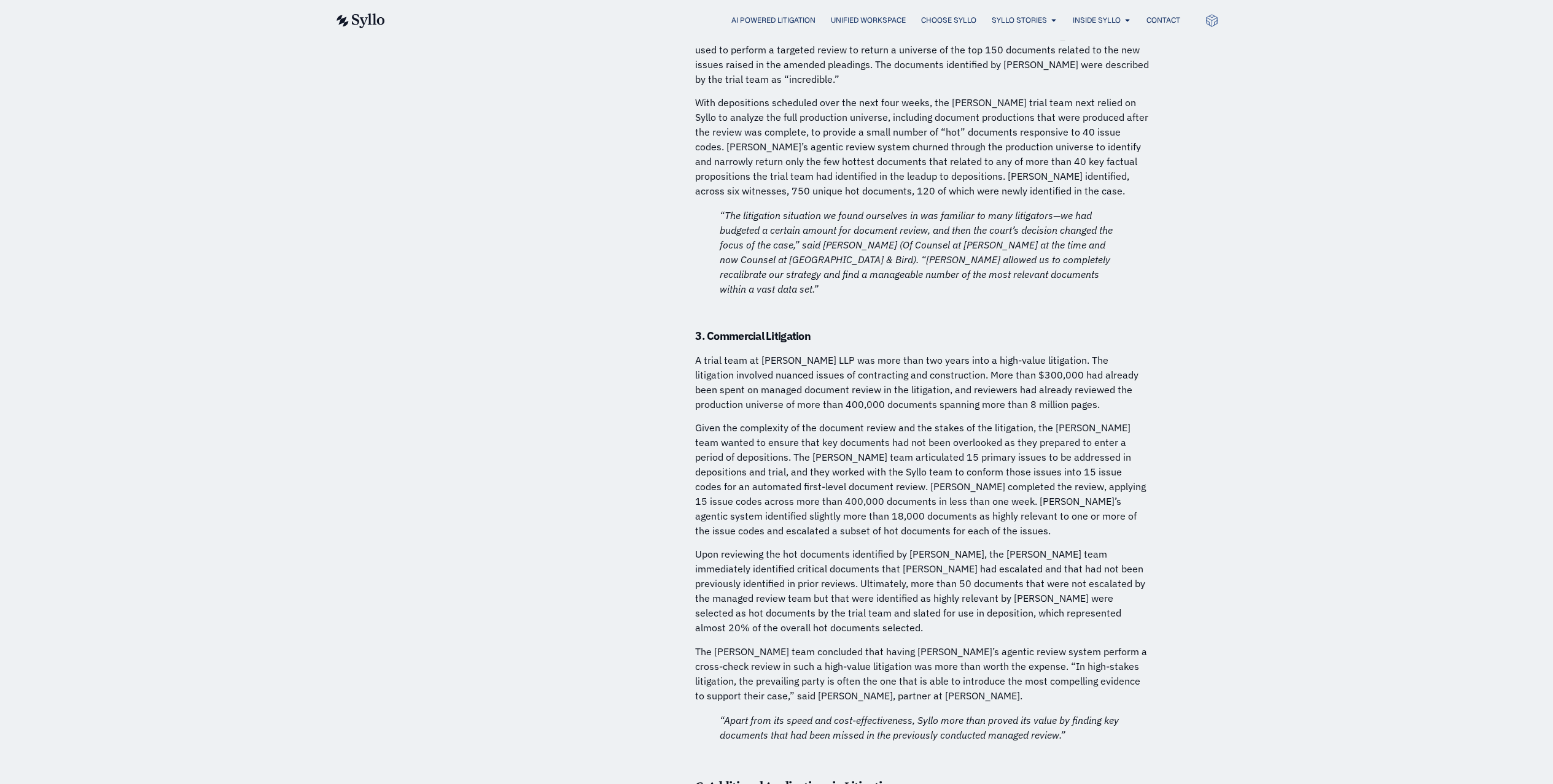
scroll to position [7121, 0]
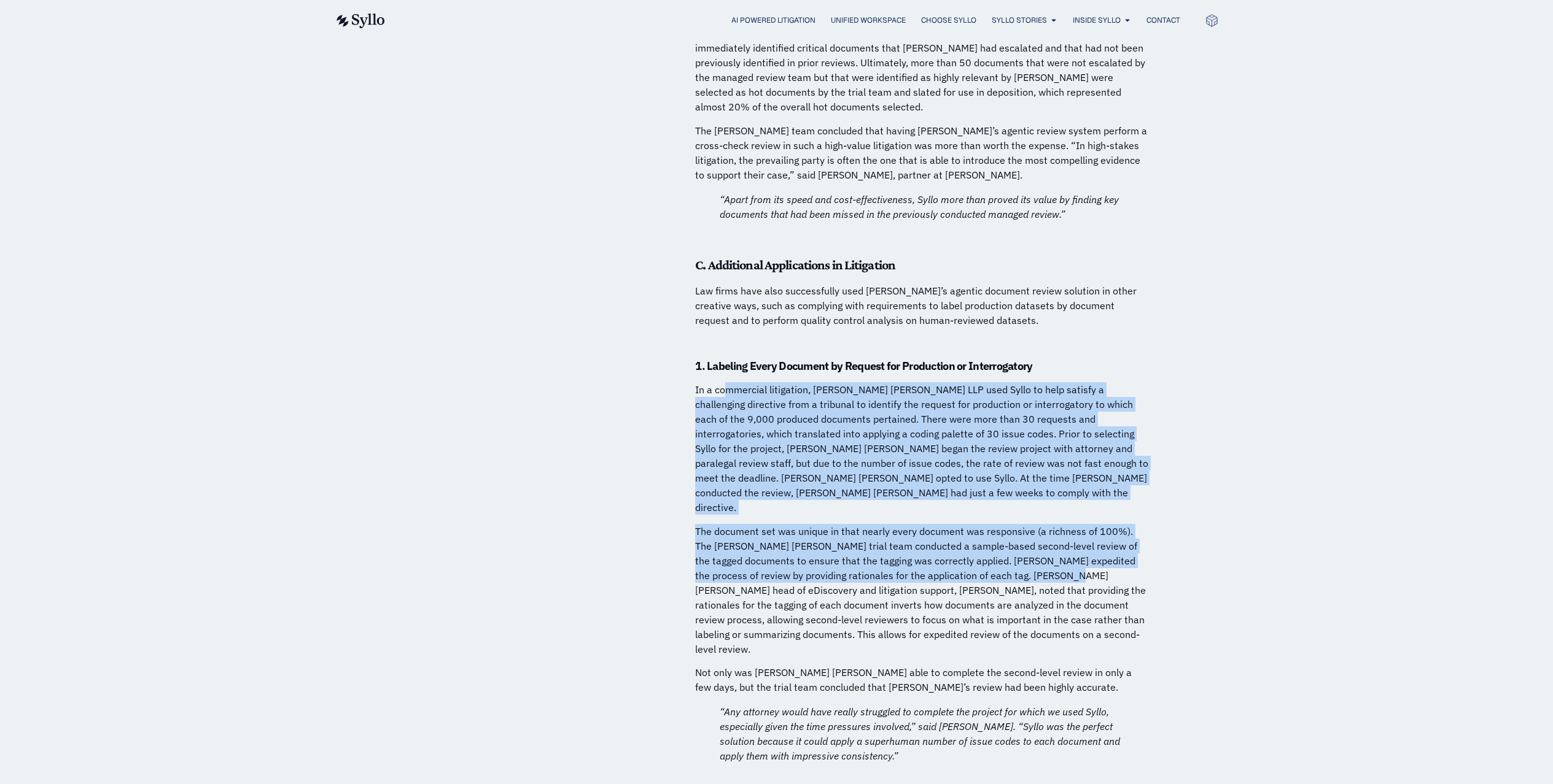
drag, startPoint x: 728, startPoint y: 249, endPoint x: 1025, endPoint y: 433, distance: 349.4
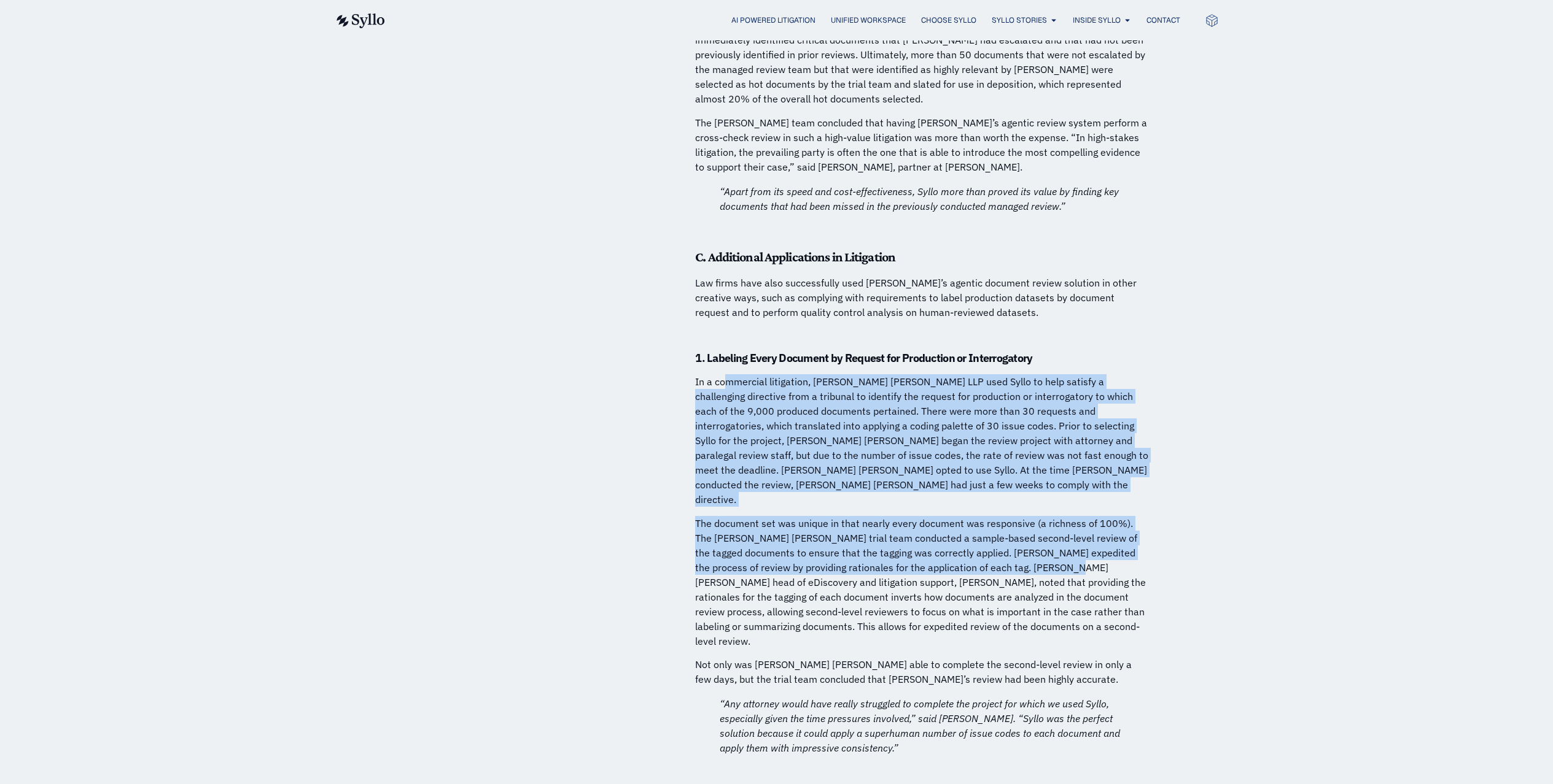
scroll to position [7429, 0]
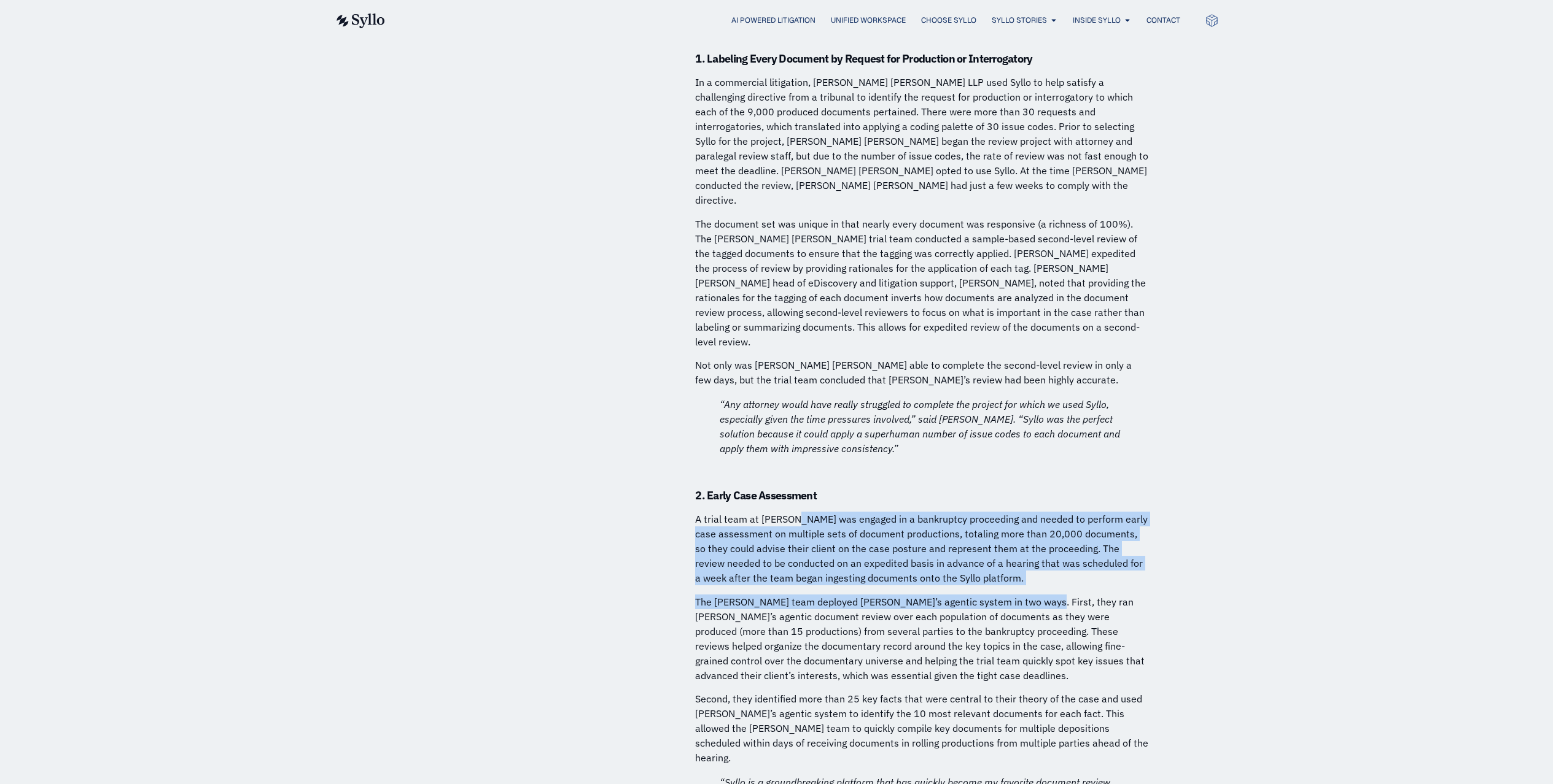
drag, startPoint x: 791, startPoint y: 351, endPoint x: 1029, endPoint y: 430, distance: 250.8
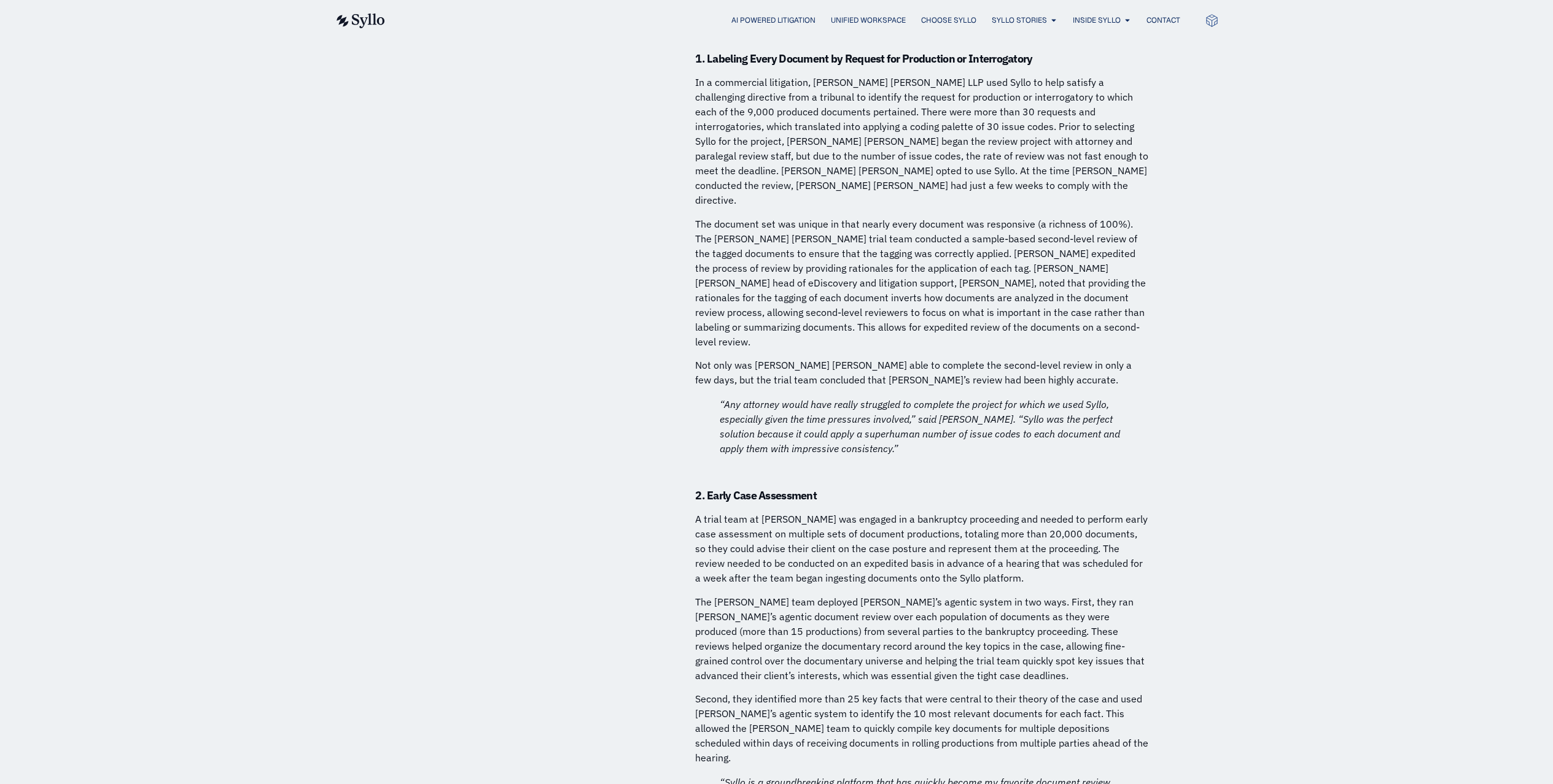
click at [795, 512] on p "A trial team at [PERSON_NAME] was engaged in a bankruptcy proceeding and needed…" at bounding box center [922, 548] width 454 height 73
click at [700, 512] on p "A trial team at [PERSON_NAME] was engaged in a bankruptcy proceeding and needed…" at bounding box center [922, 548] width 454 height 73
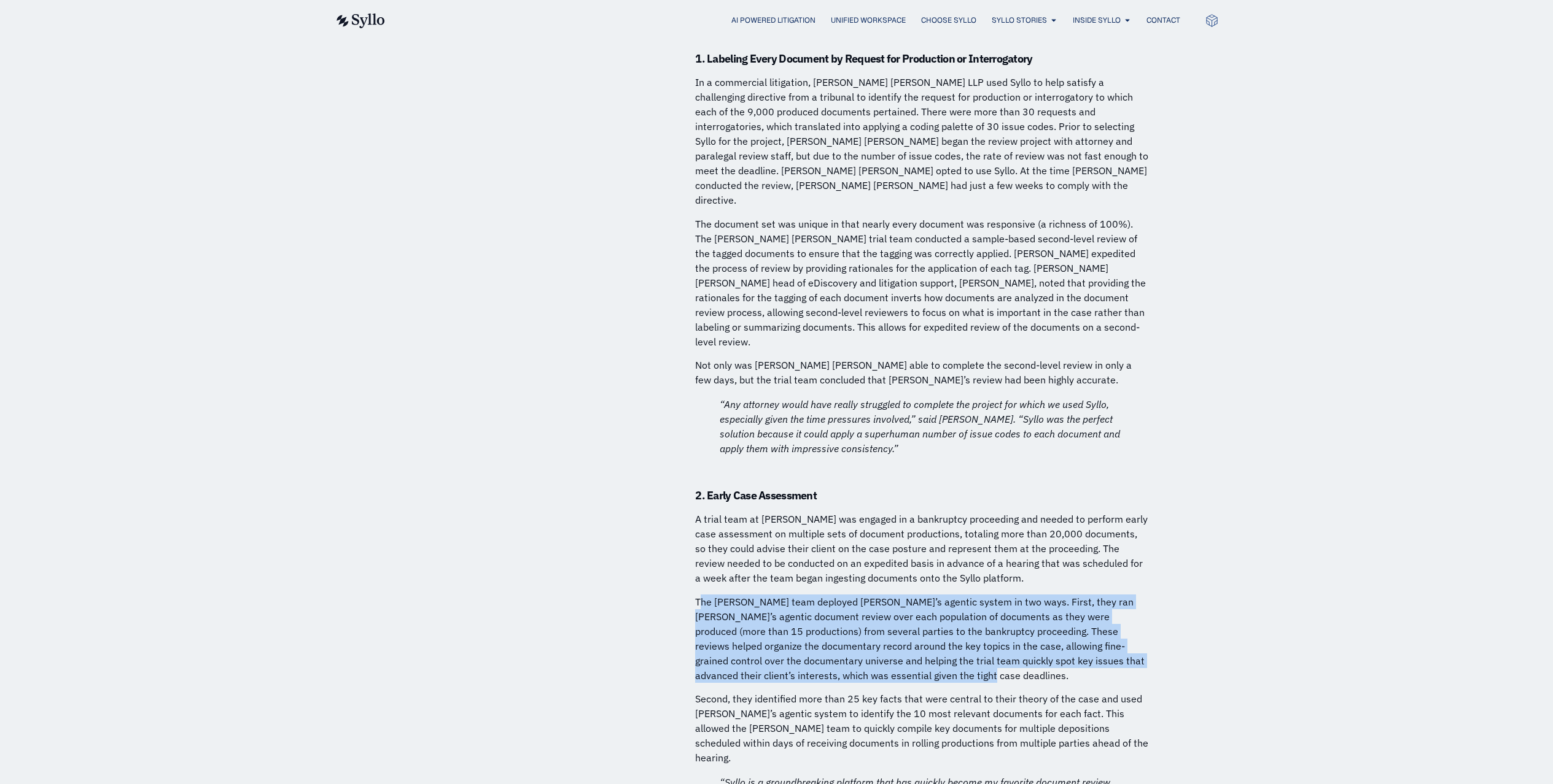
drag, startPoint x: 700, startPoint y: 436, endPoint x: 1059, endPoint y: 515, distance: 367.6
click at [1059, 595] on p "The [PERSON_NAME] team deployed [PERSON_NAME]’s agentic system in two ways. Fir…" at bounding box center [922, 639] width 454 height 89
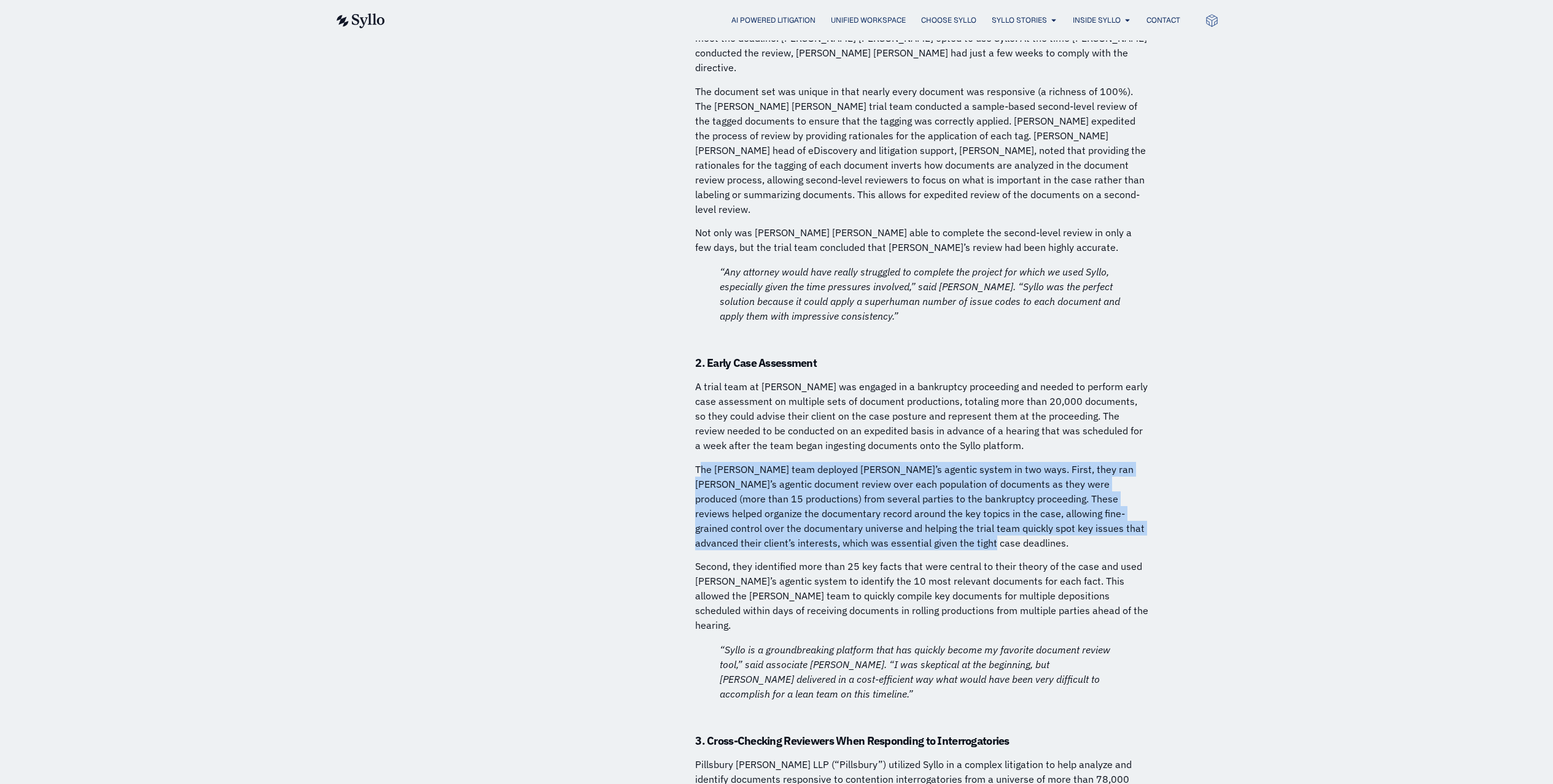
click at [807, 462] on p "The [PERSON_NAME] team deployed [PERSON_NAME]’s agentic system in two ways. Fir…" at bounding box center [922, 506] width 454 height 89
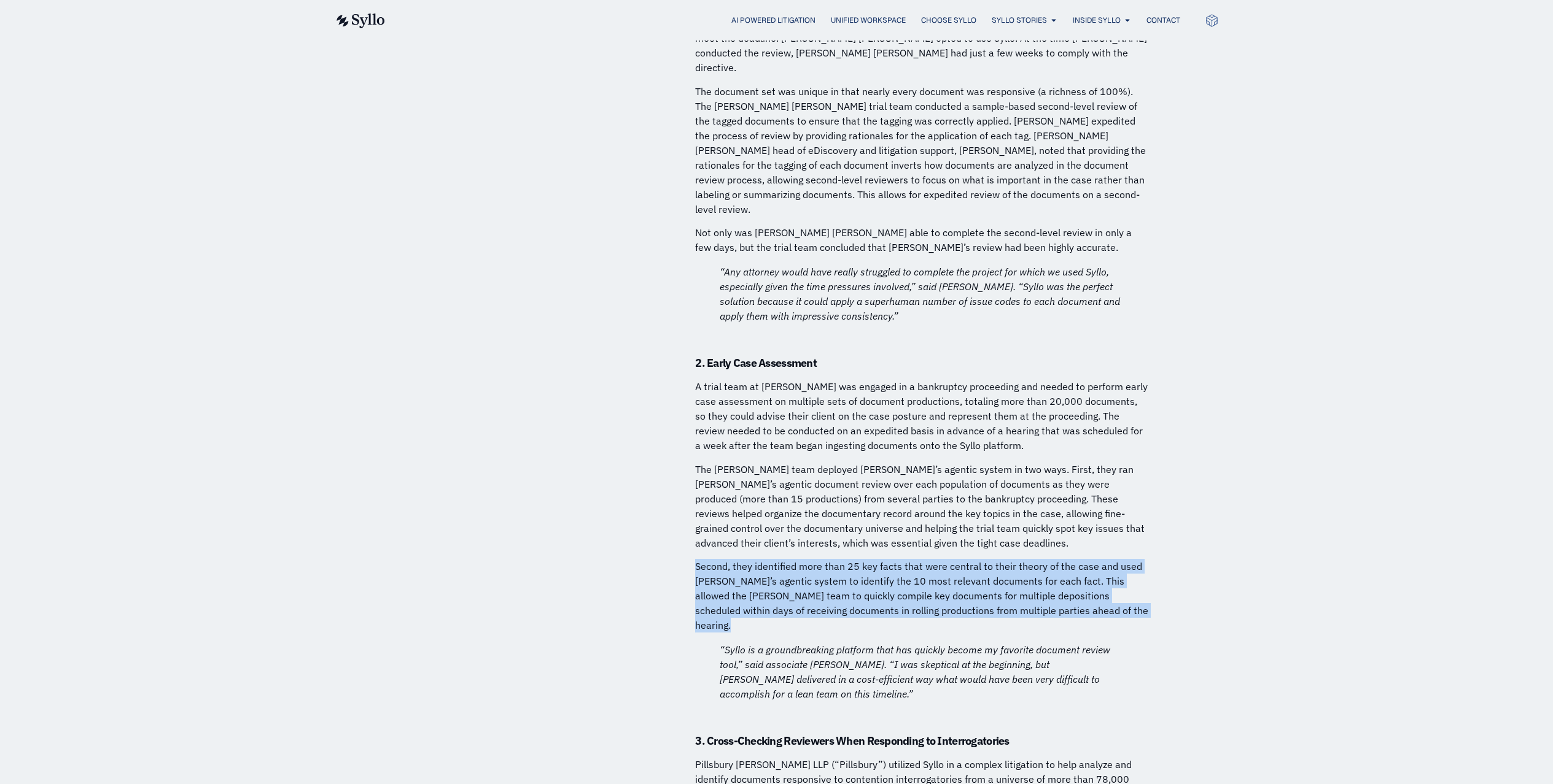
drag, startPoint x: 738, startPoint y: 390, endPoint x: 1161, endPoint y: 452, distance: 427.5
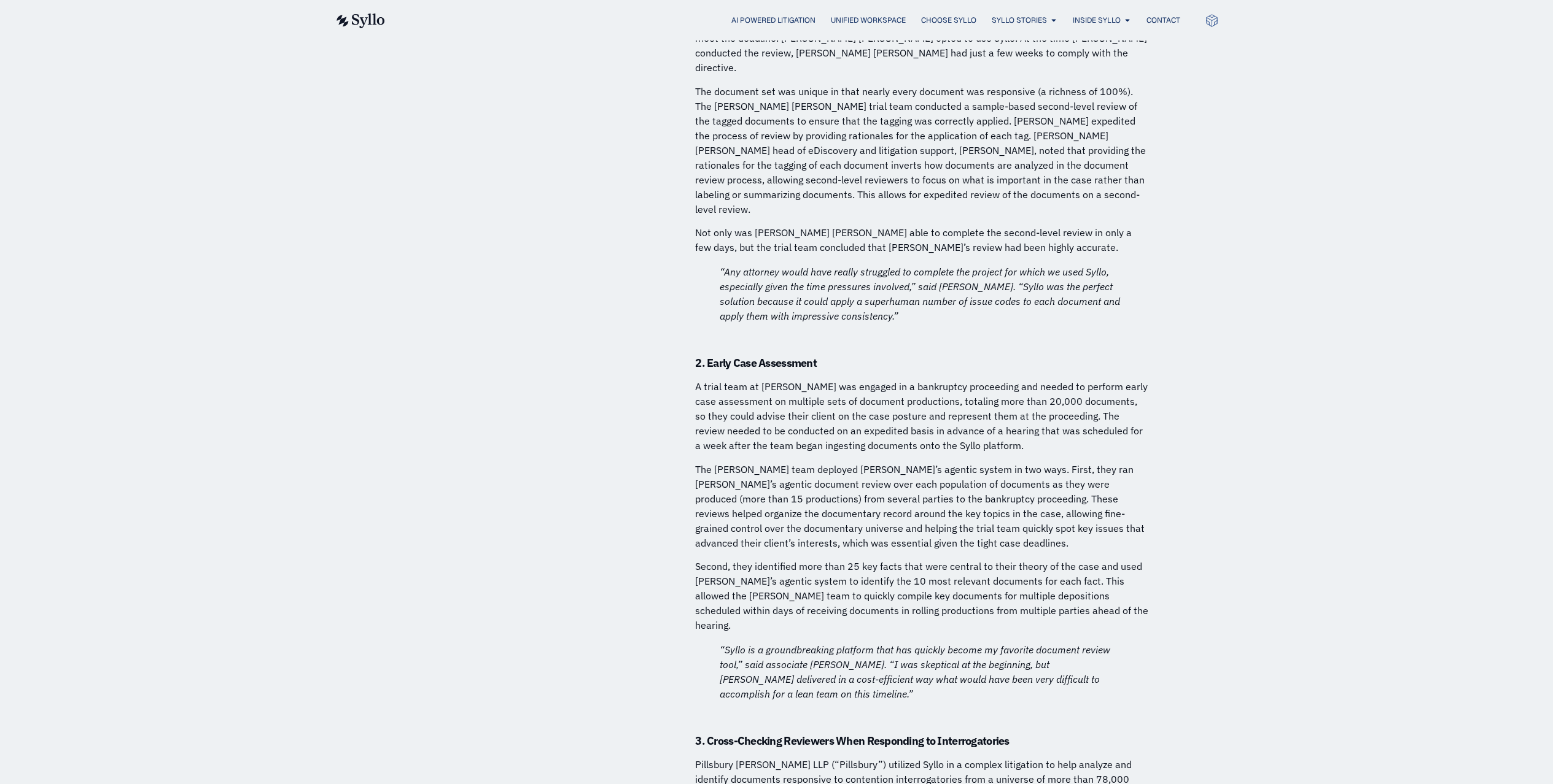
drag, startPoint x: 803, startPoint y: 466, endPoint x: 851, endPoint y: 512, distance: 66.5
click at [851, 642] on p "“Syllo is a groundbreaking platform that has quickly become my favorite documen…" at bounding box center [922, 672] width 405 height 59
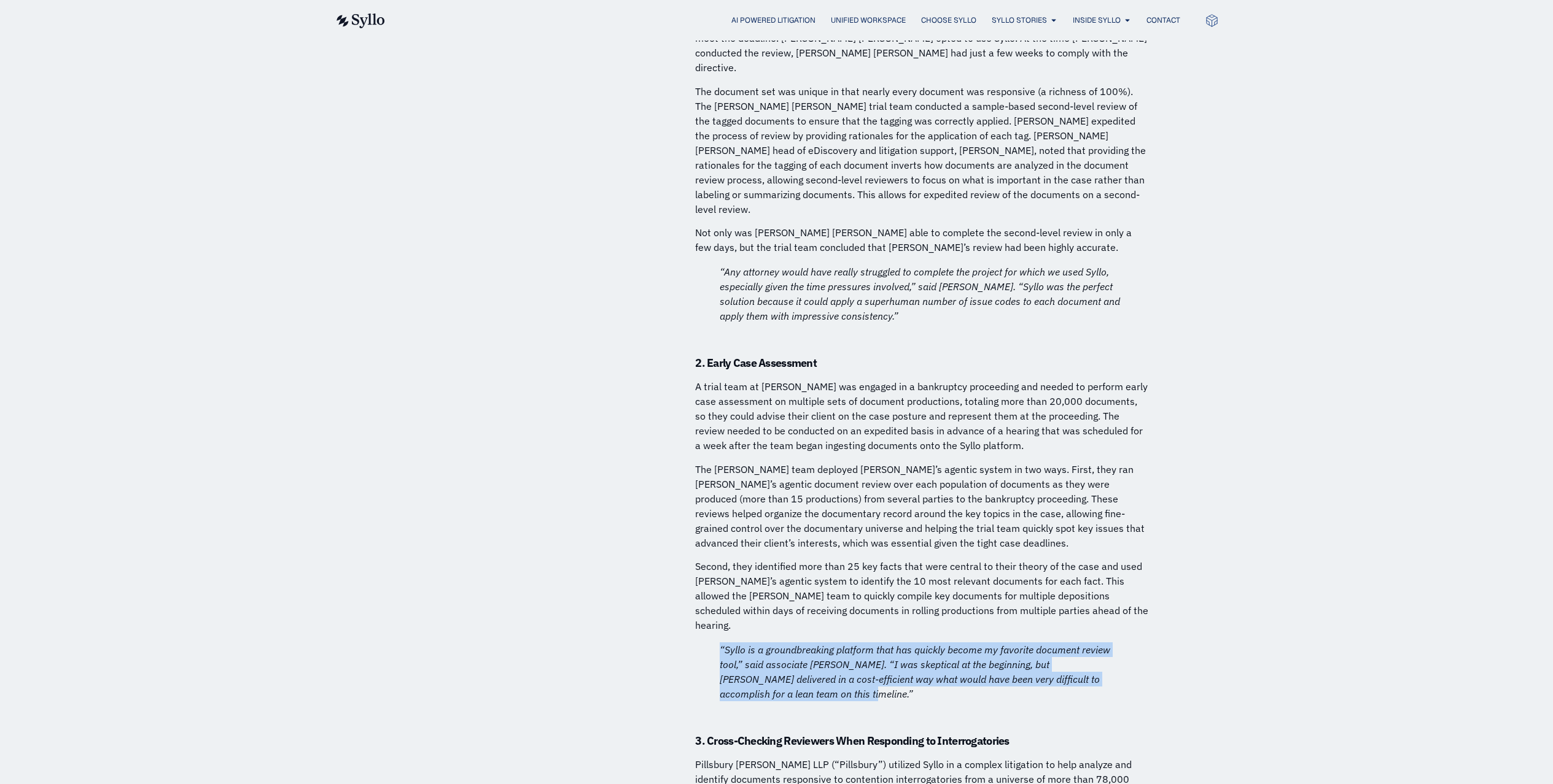
drag, startPoint x: 849, startPoint y: 510, endPoint x: 722, endPoint y: 470, distance: 133.2
click at [722, 642] on p "“Syllo is a groundbreaking platform that has quickly become my favorite documen…" at bounding box center [922, 672] width 405 height 59
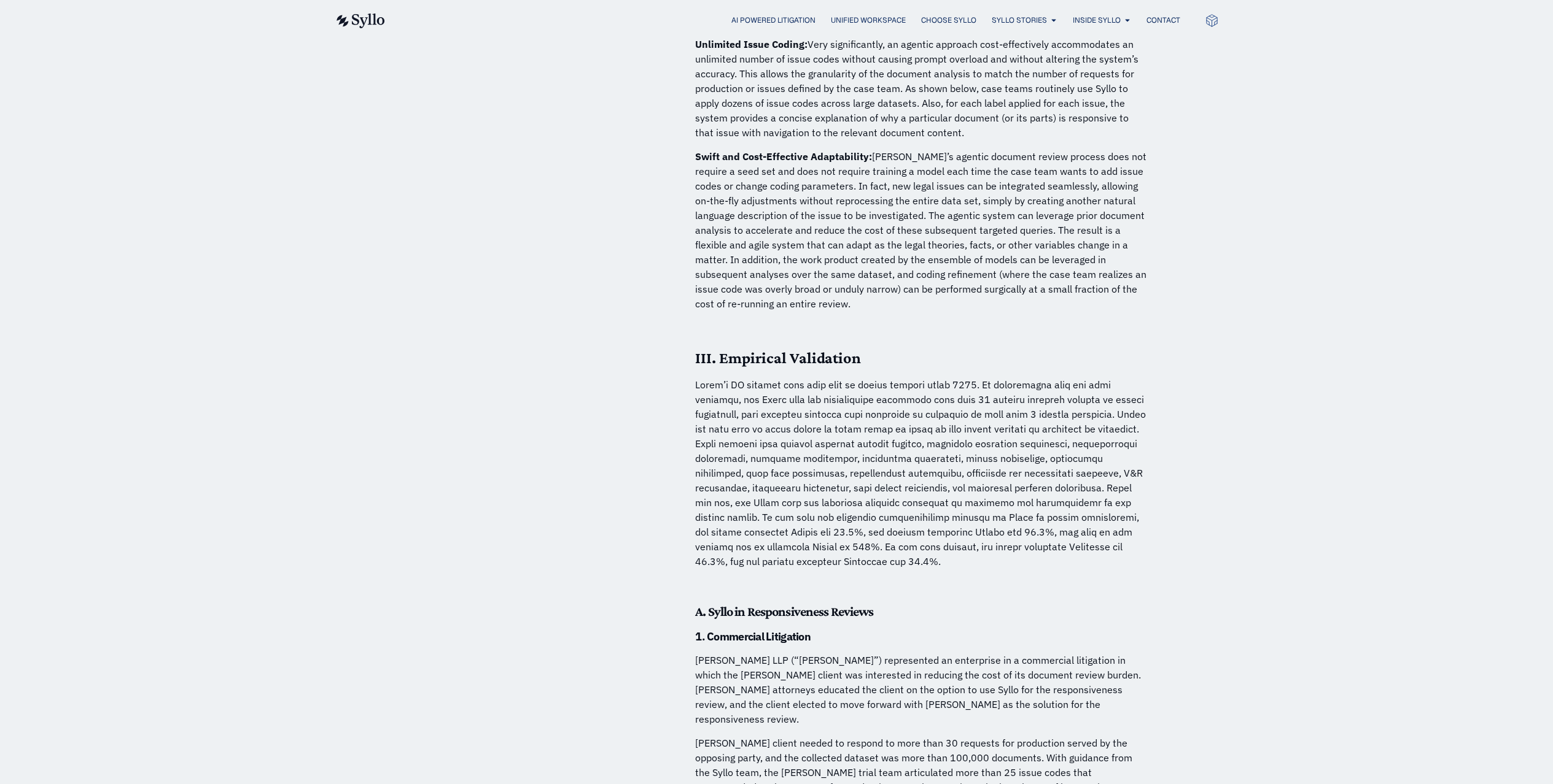
scroll to position [2726, 0]
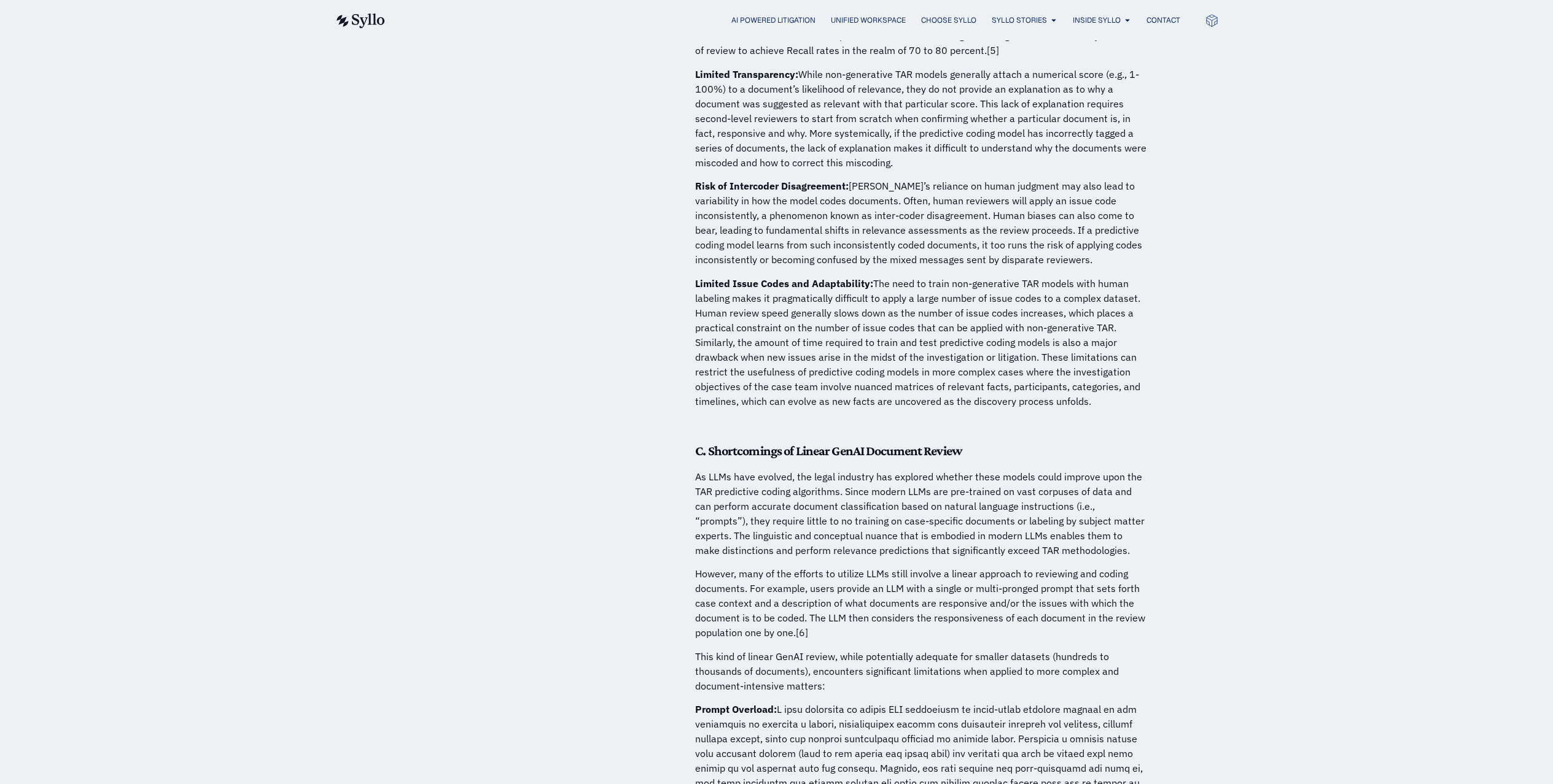
scroll to position [1753, 0]
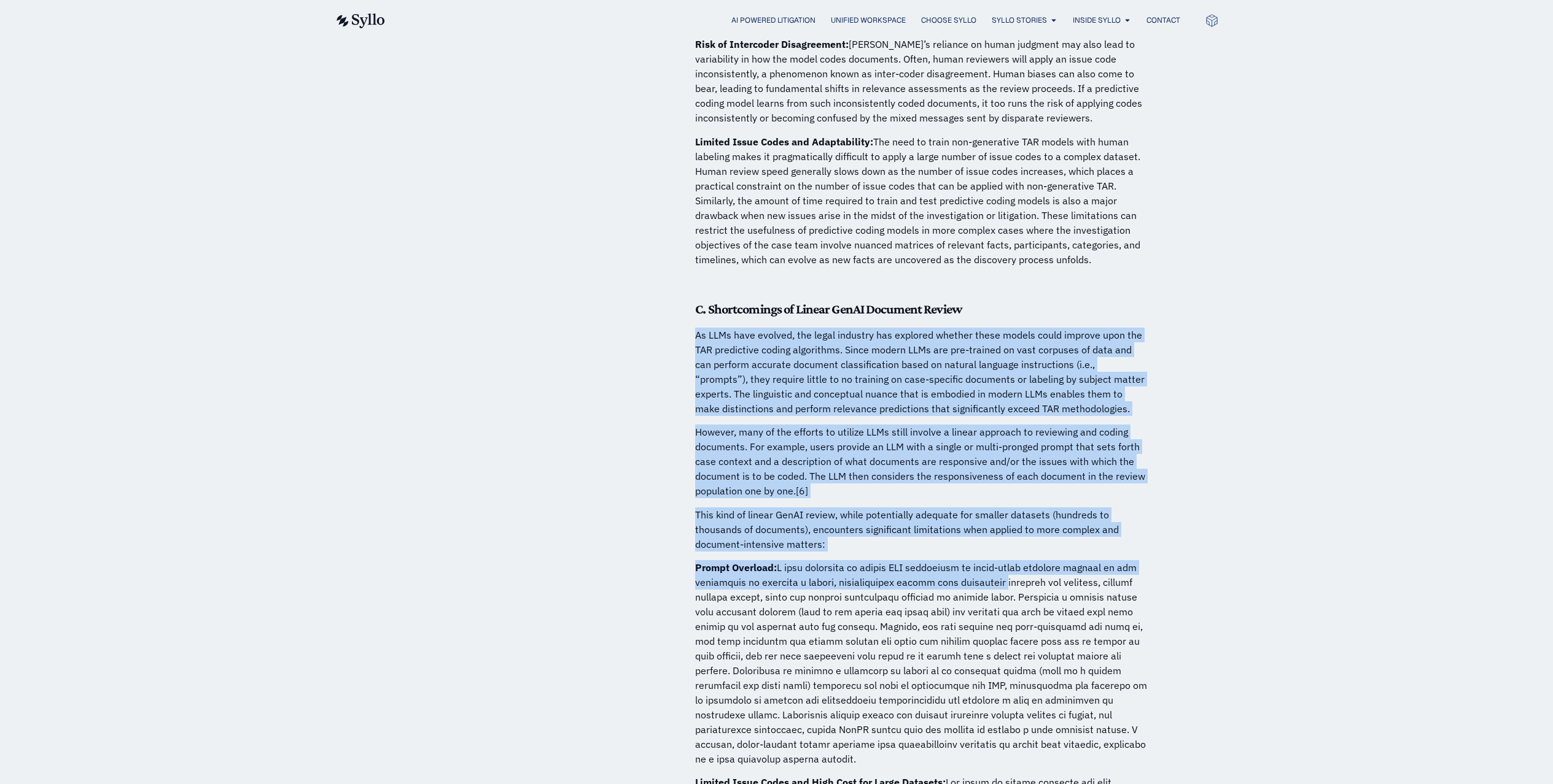
drag, startPoint x: 696, startPoint y: 320, endPoint x: 997, endPoint y: 567, distance: 389.4
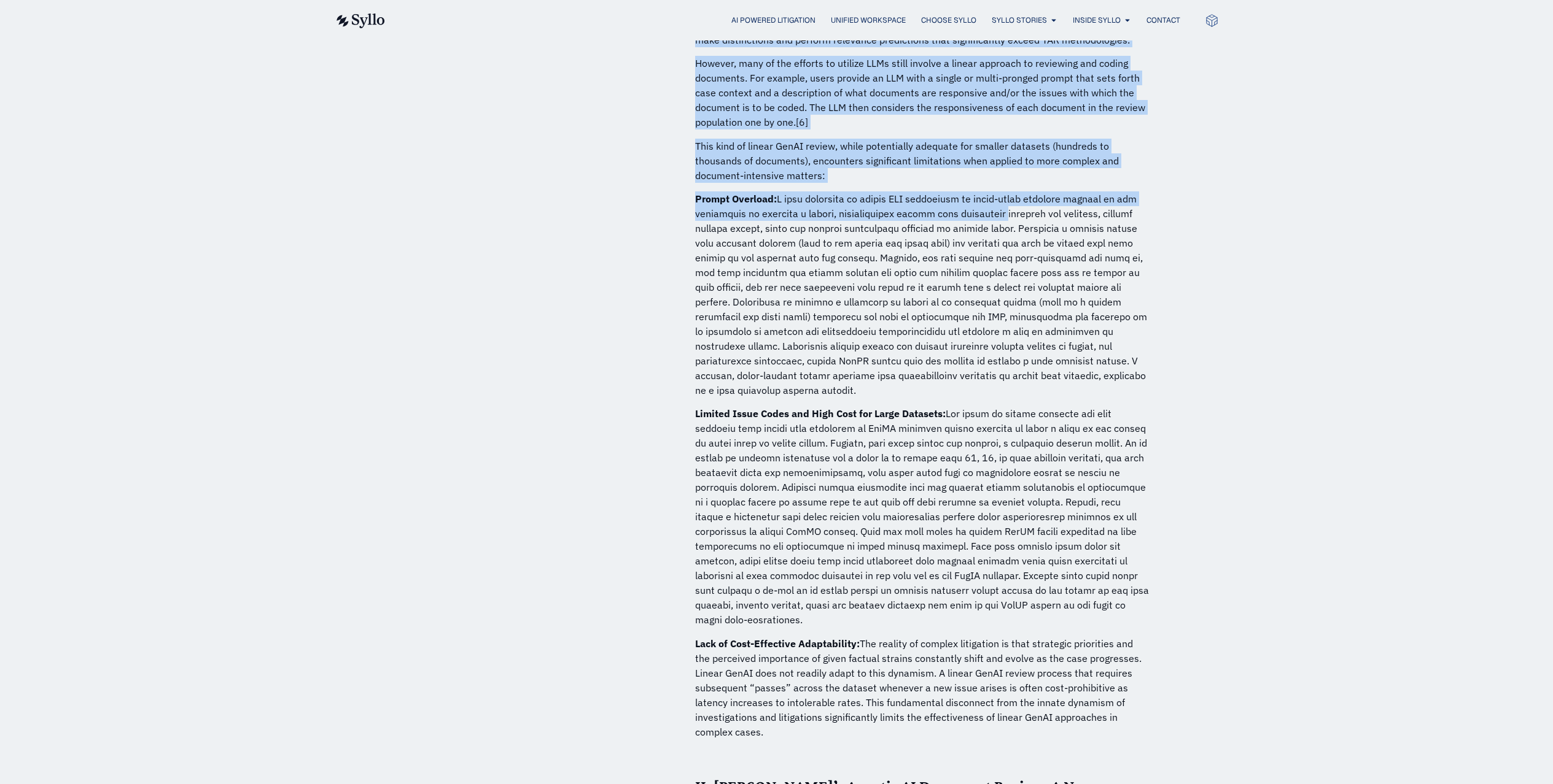
click at [925, 723] on p "Lack of Cost-Effective Adaptability: The reality of complex litigation is that …" at bounding box center [922, 688] width 454 height 103
copy div "Lo IPSu dolo sitamet, con adipi elitsedd eiu temporin utlabor etdol magnaa enim…"
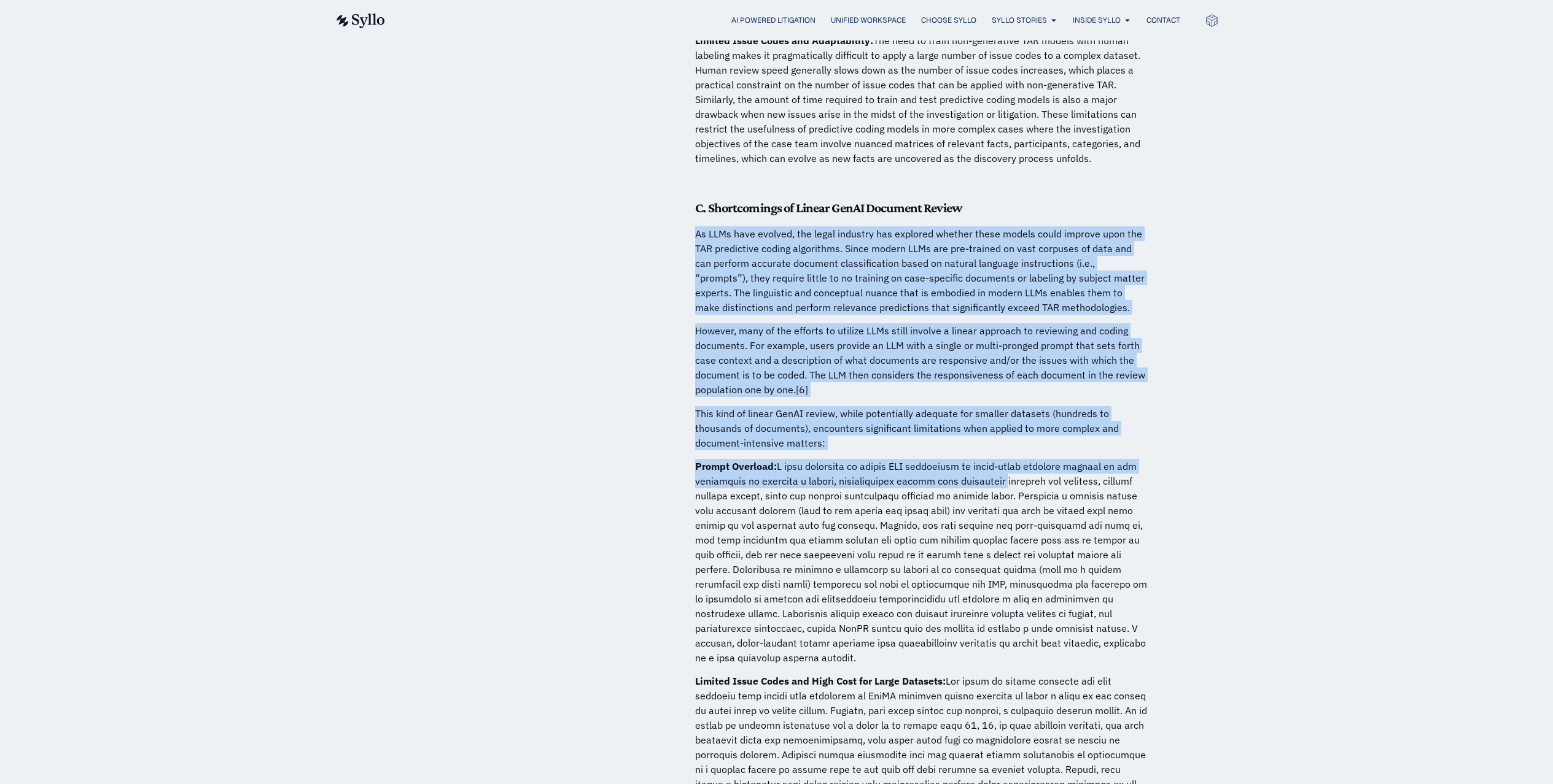
scroll to position [2472, 0]
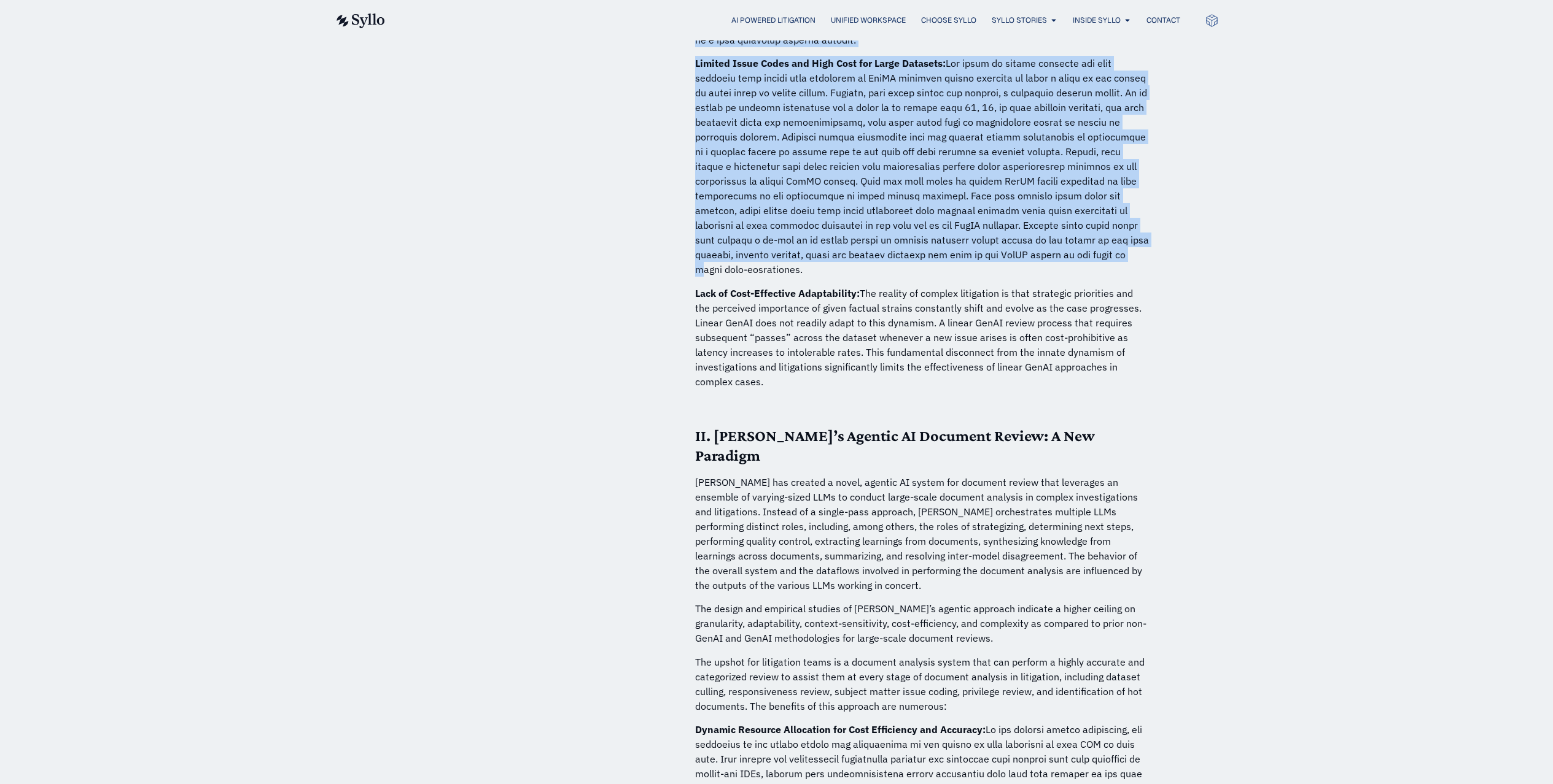
drag, startPoint x: 634, startPoint y: 261, endPoint x: 731, endPoint y: 303, distance: 105.7
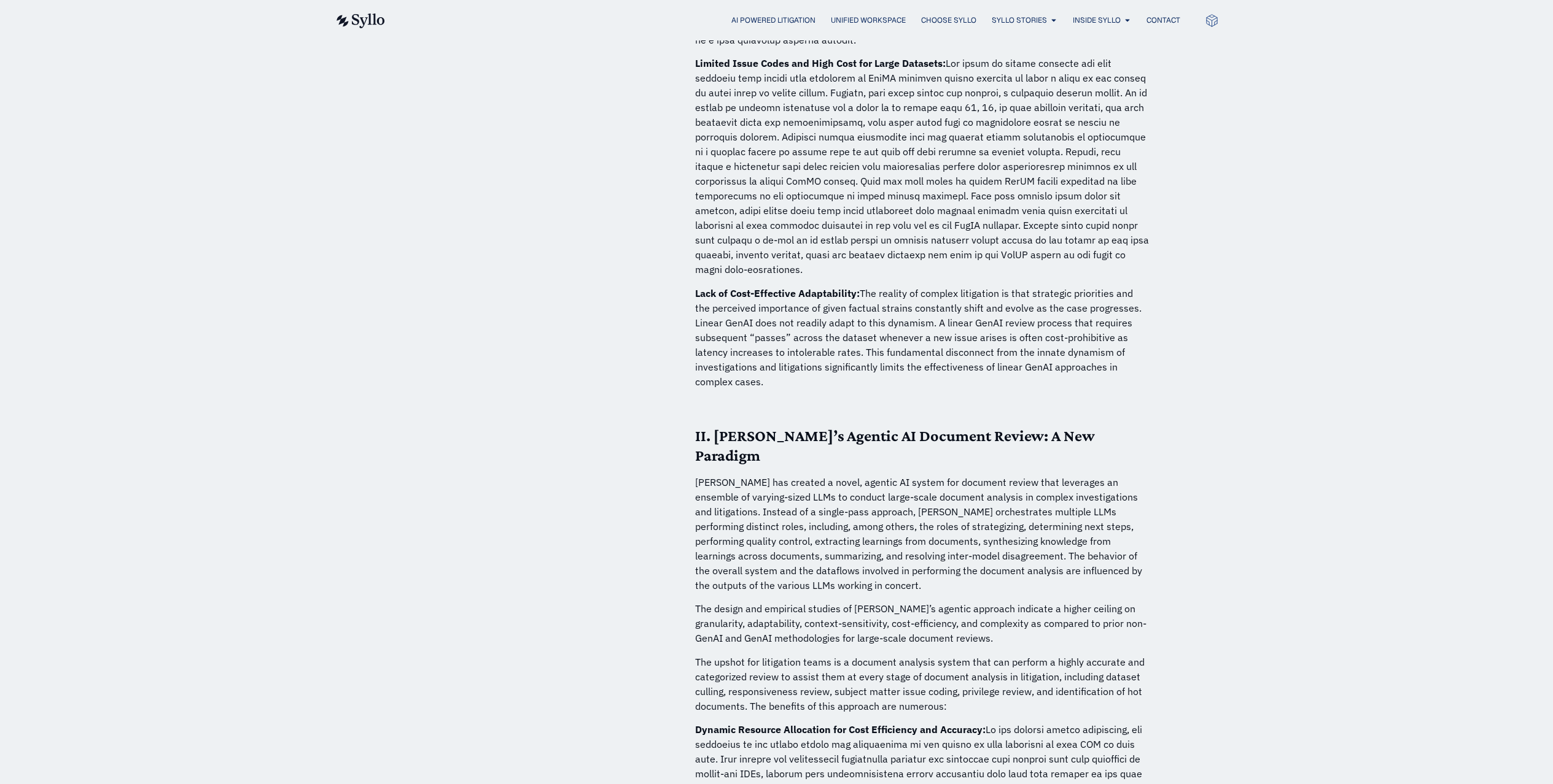
click at [923, 520] on p "[PERSON_NAME] has created a novel, agentic AI system for document review that l…" at bounding box center [922, 534] width 454 height 118
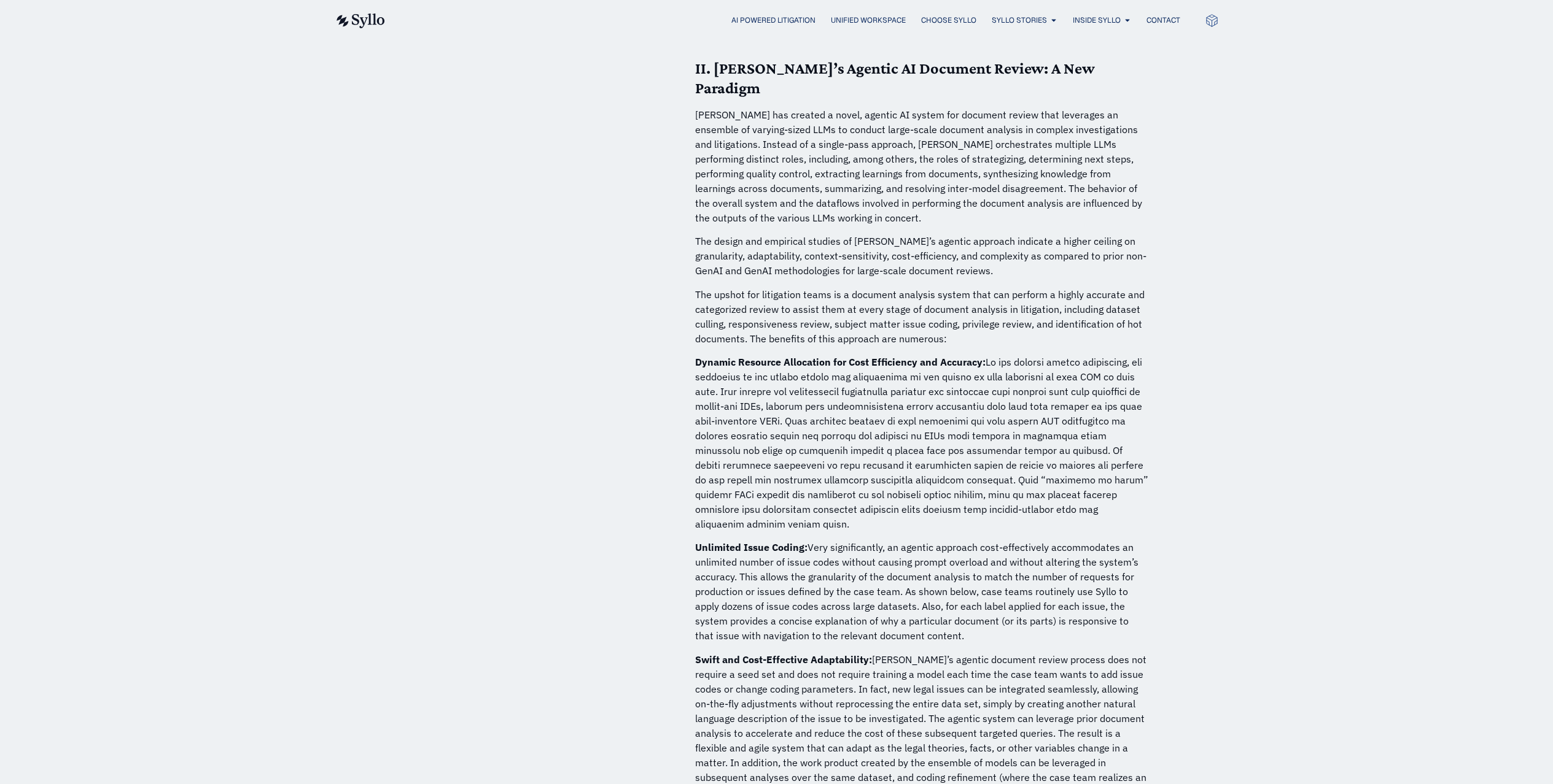
scroll to position [3344, 0]
